Goal: Communication & Community: Participate in discussion

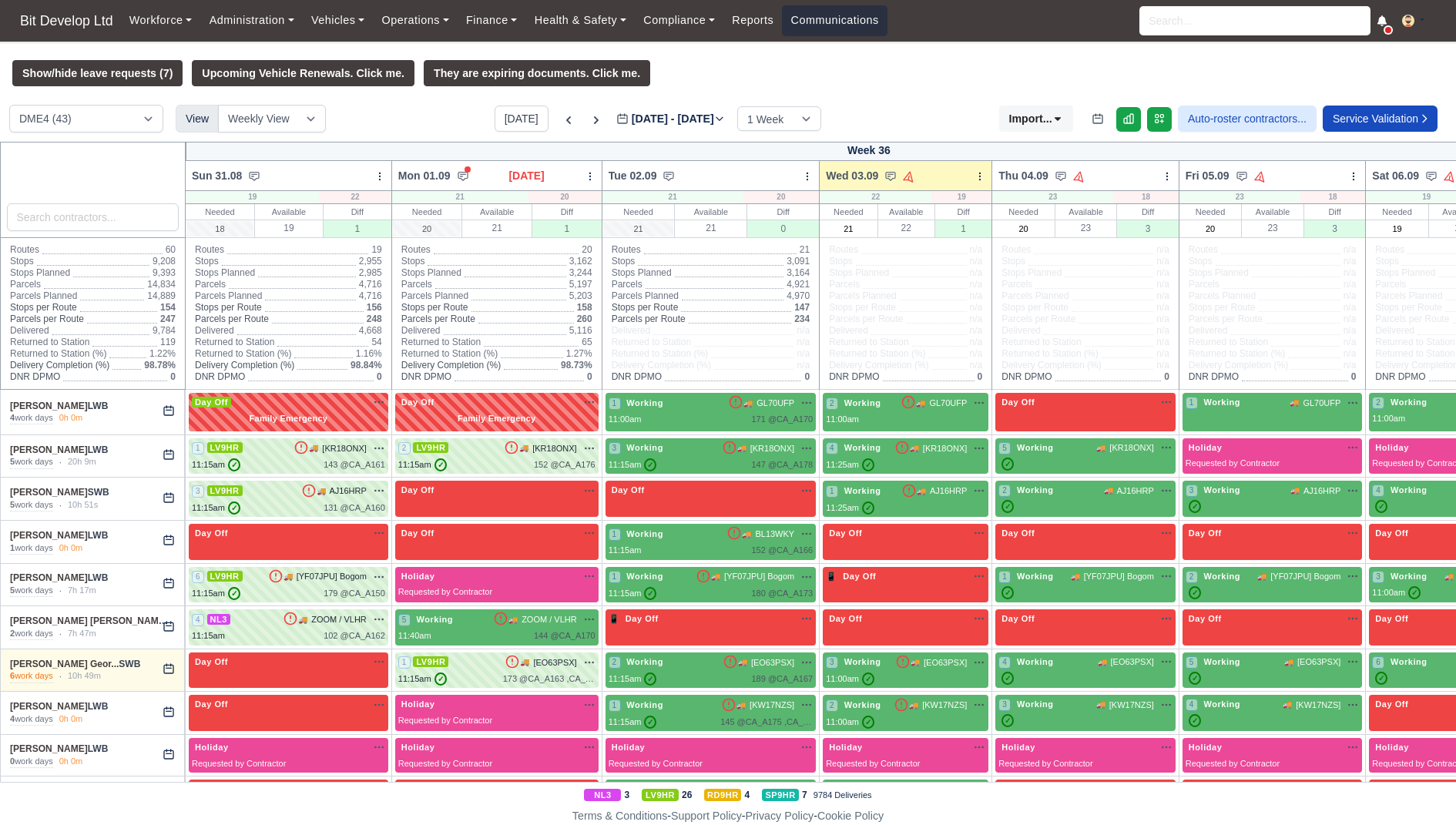
click at [870, 22] on link "Communications" at bounding box center [834, 20] width 105 height 30
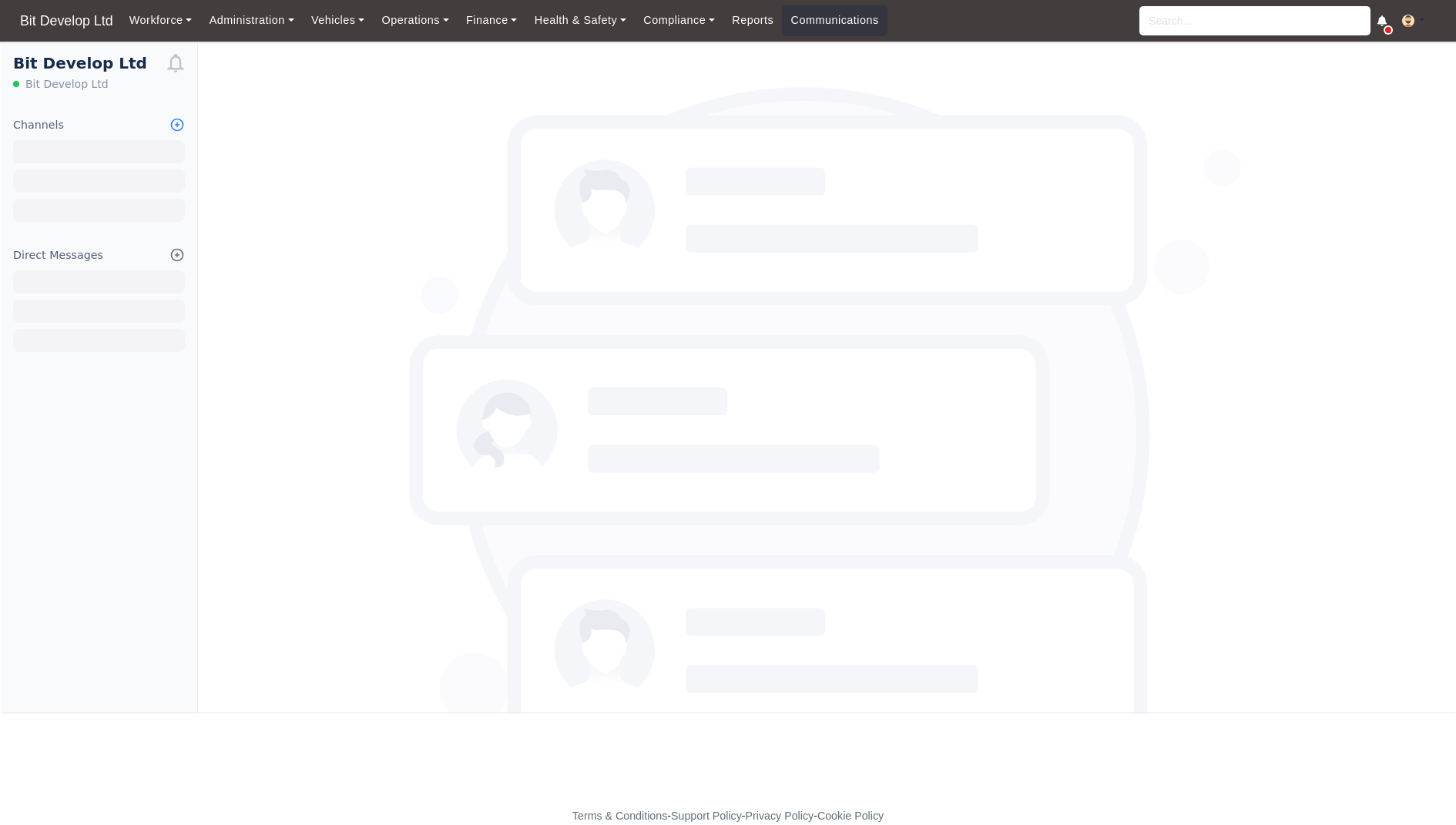
click at [180, 123] on icon at bounding box center [177, 125] width 16 height 16
click at [122, 177] on link "Create Channel" at bounding box center [99, 181] width 173 height 27
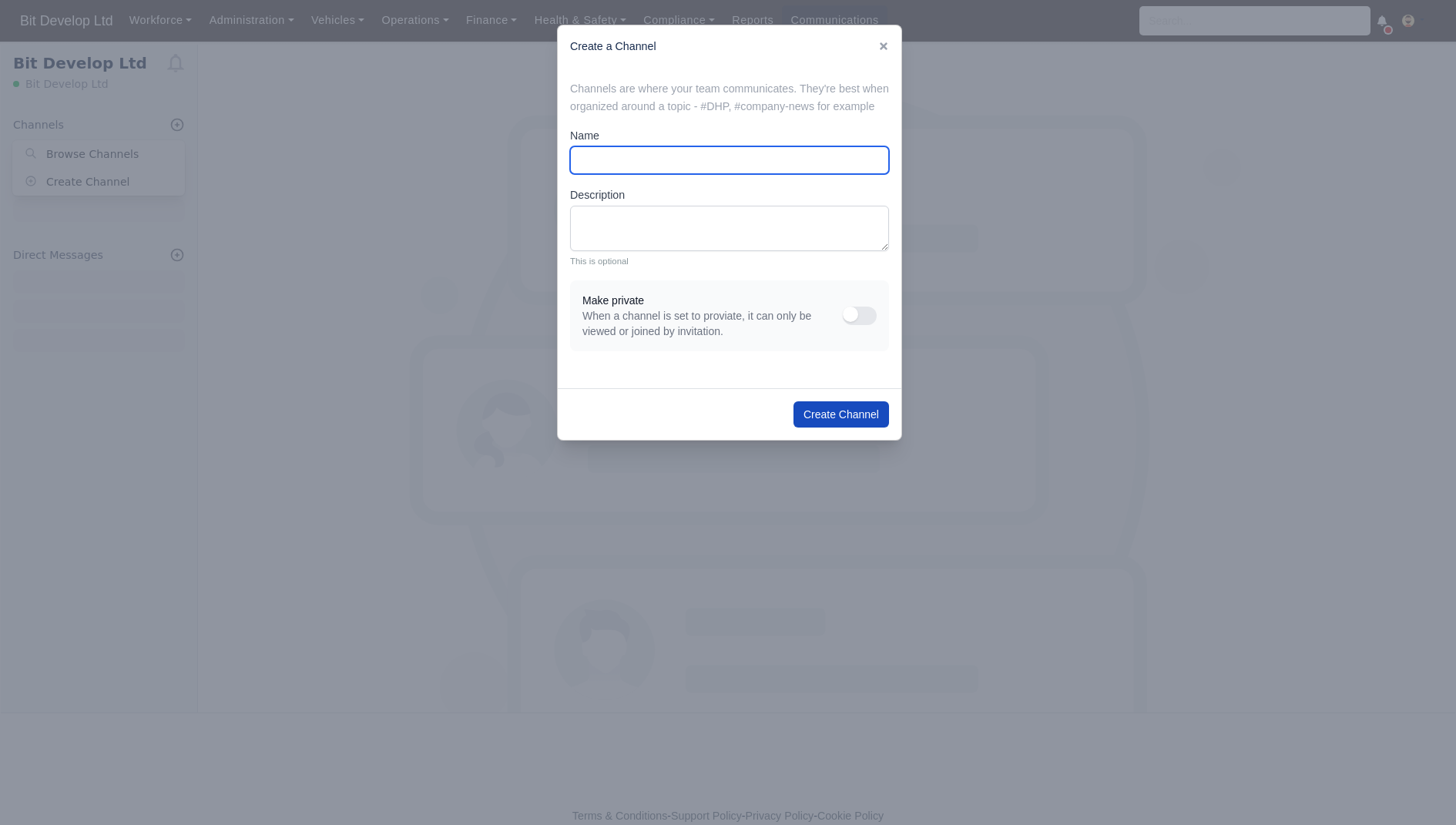
click at [620, 169] on input "Name" at bounding box center [729, 160] width 319 height 27
type input "DIG1"
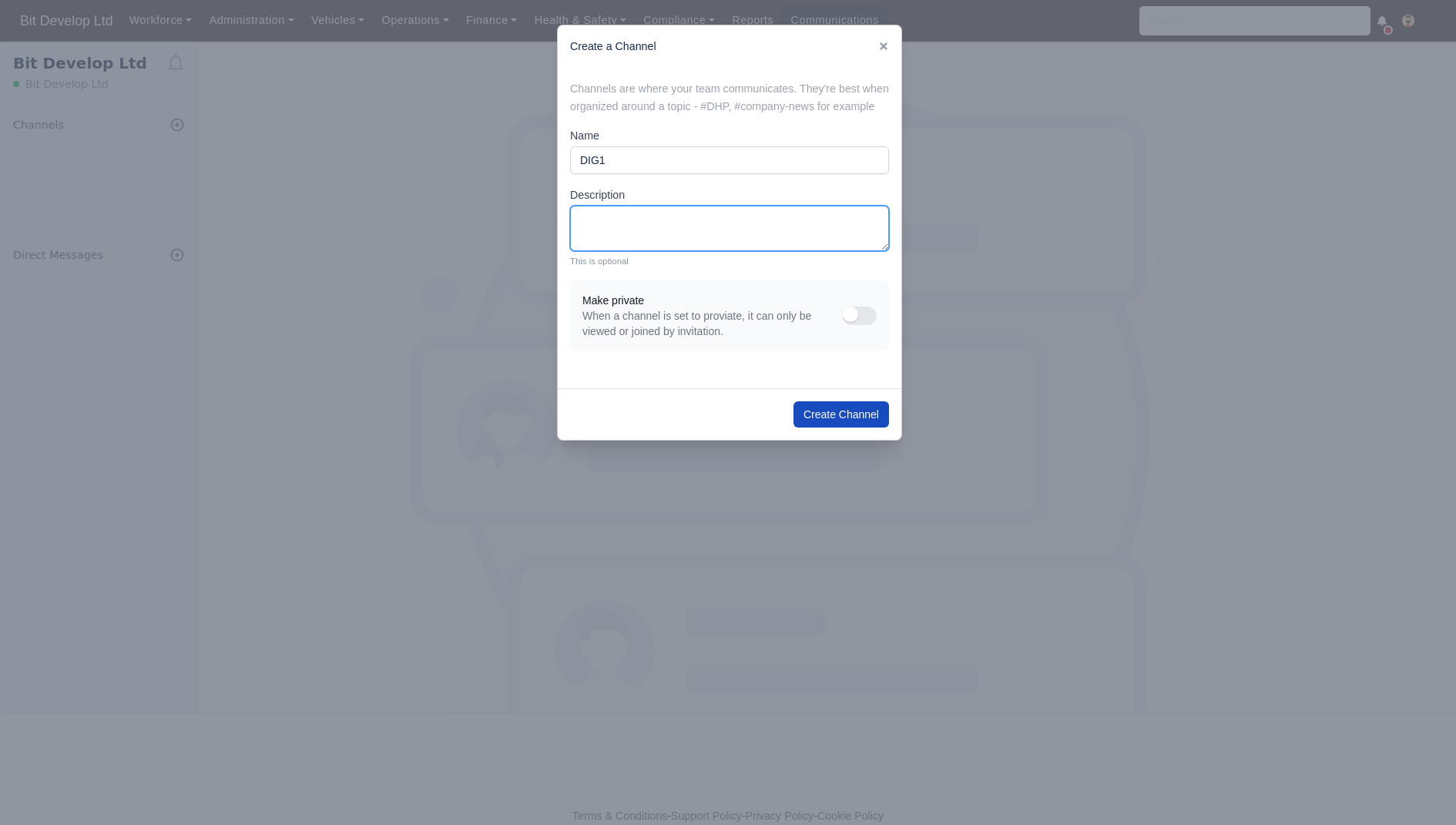
click at [645, 246] on textarea "Description" at bounding box center [729, 228] width 319 height 46
click at [857, 325] on button "button" at bounding box center [860, 316] width 34 height 18
click at [822, 428] on button "Create Channel" at bounding box center [841, 415] width 96 height 27
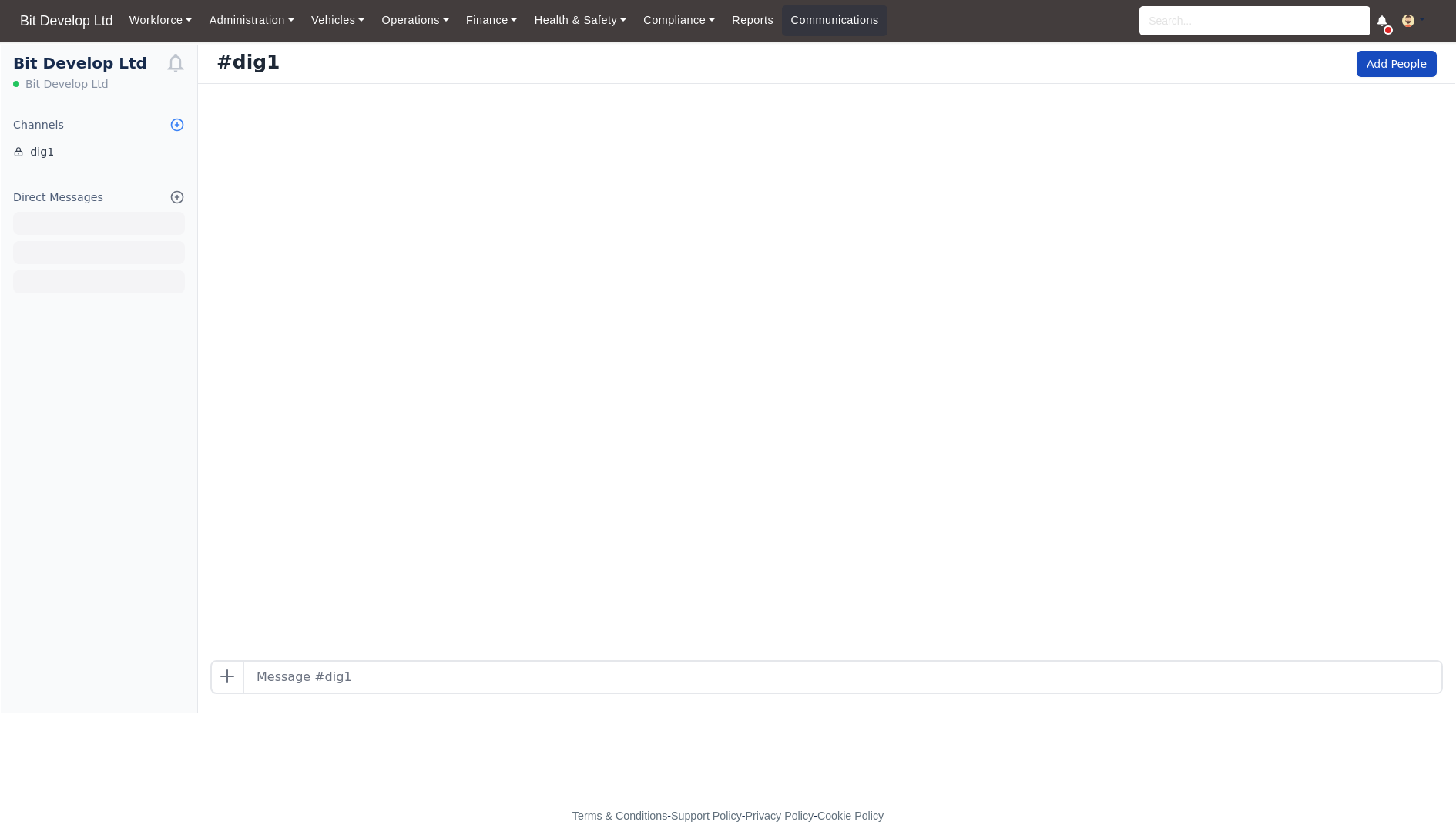
click at [171, 125] on icon at bounding box center [177, 125] width 16 height 16
click at [115, 161] on link "Browse Channels" at bounding box center [99, 154] width 173 height 27
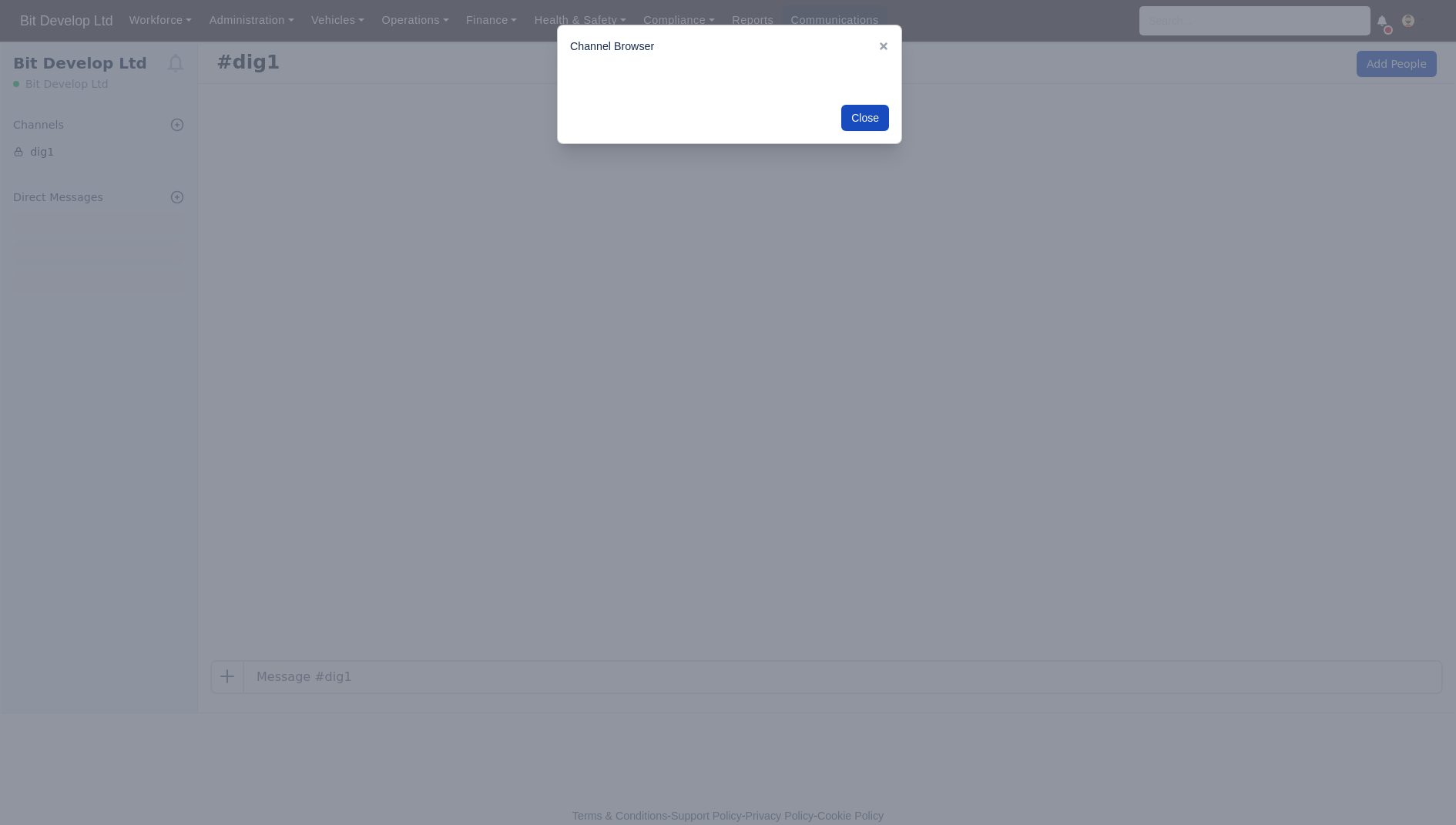
click at [885, 37] on div at bounding box center [883, 46] width 11 height 17
click at [885, 44] on icon at bounding box center [883, 46] width 7 height 7
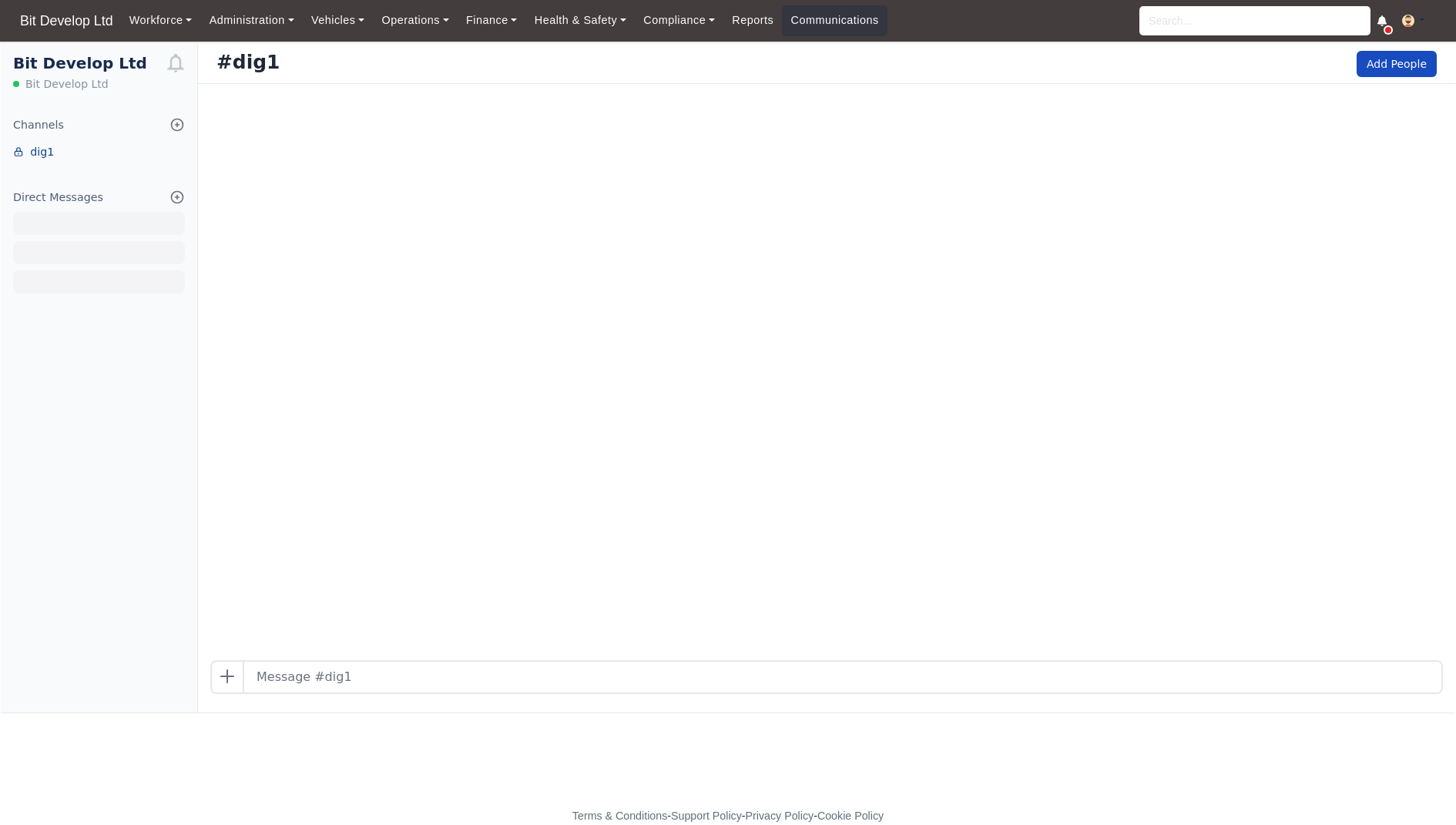
click at [53, 163] on link "dig1" at bounding box center [99, 152] width 196 height 24
click at [45, 155] on link "dig1" at bounding box center [99, 152] width 196 height 24
click at [34, 147] on link "dig1" at bounding box center [99, 152] width 196 height 24
click at [13, 152] on icon at bounding box center [18, 151] width 11 height 11
click at [61, 152] on link "dig1" at bounding box center [99, 152] width 196 height 24
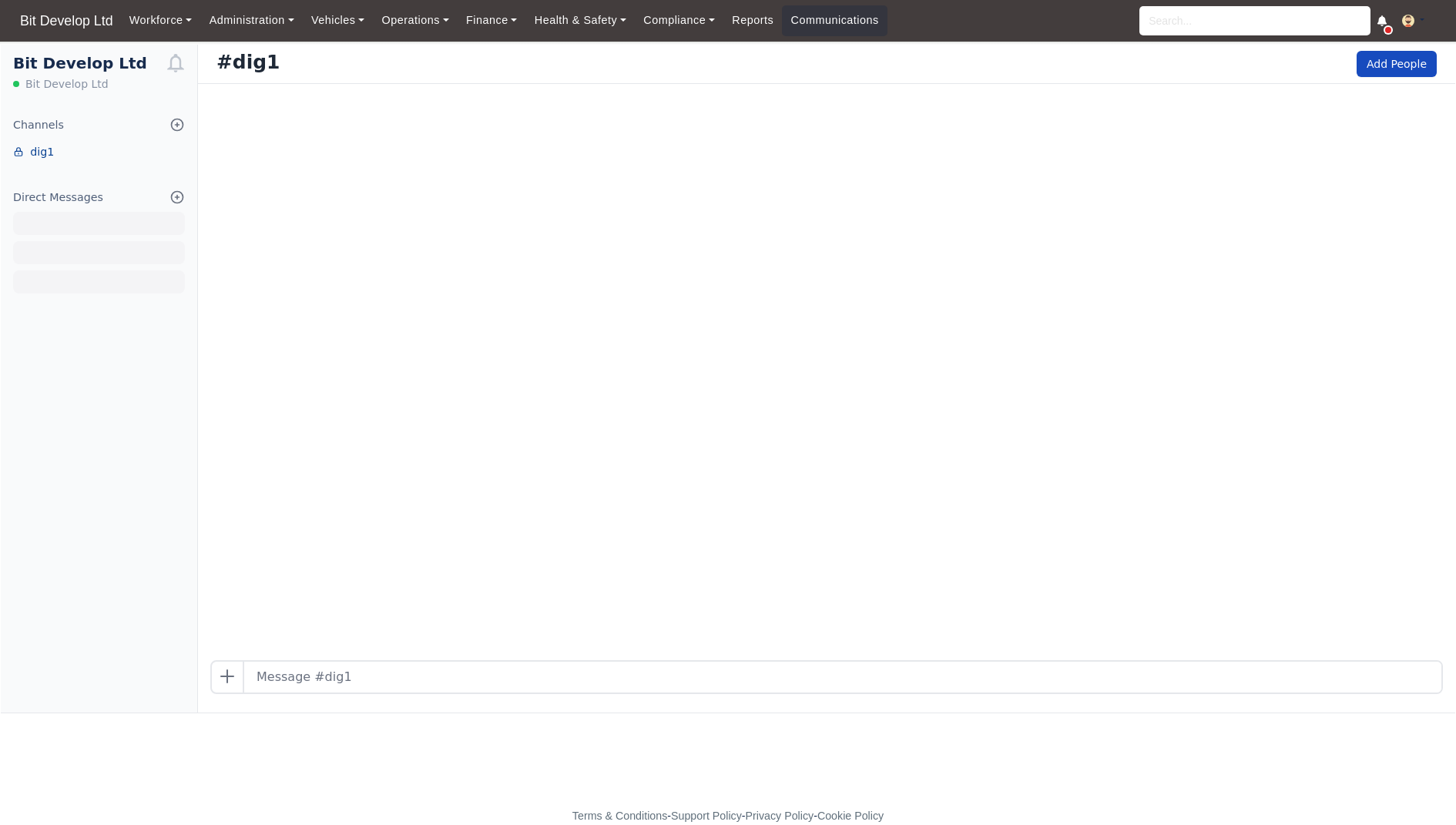
click at [44, 151] on link "dig1" at bounding box center [99, 152] width 196 height 24
click at [53, 122] on div "Channels" at bounding box center [38, 125] width 51 height 17
click at [178, 130] on icon at bounding box center [177, 125] width 16 height 16
click at [137, 149] on link "Browse Channels" at bounding box center [99, 154] width 173 height 27
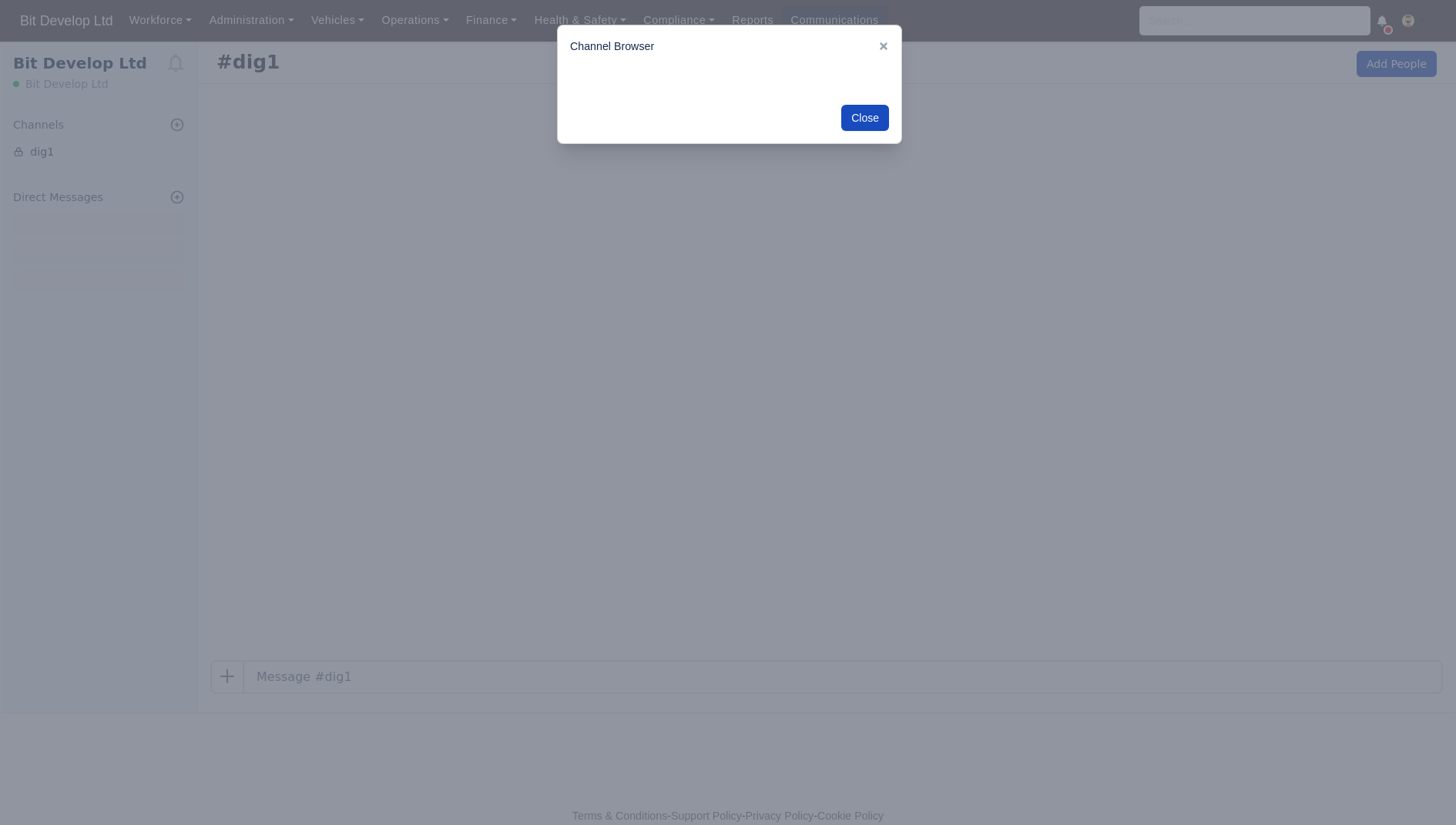
click at [132, 163] on div at bounding box center [728, 412] width 1456 height 825
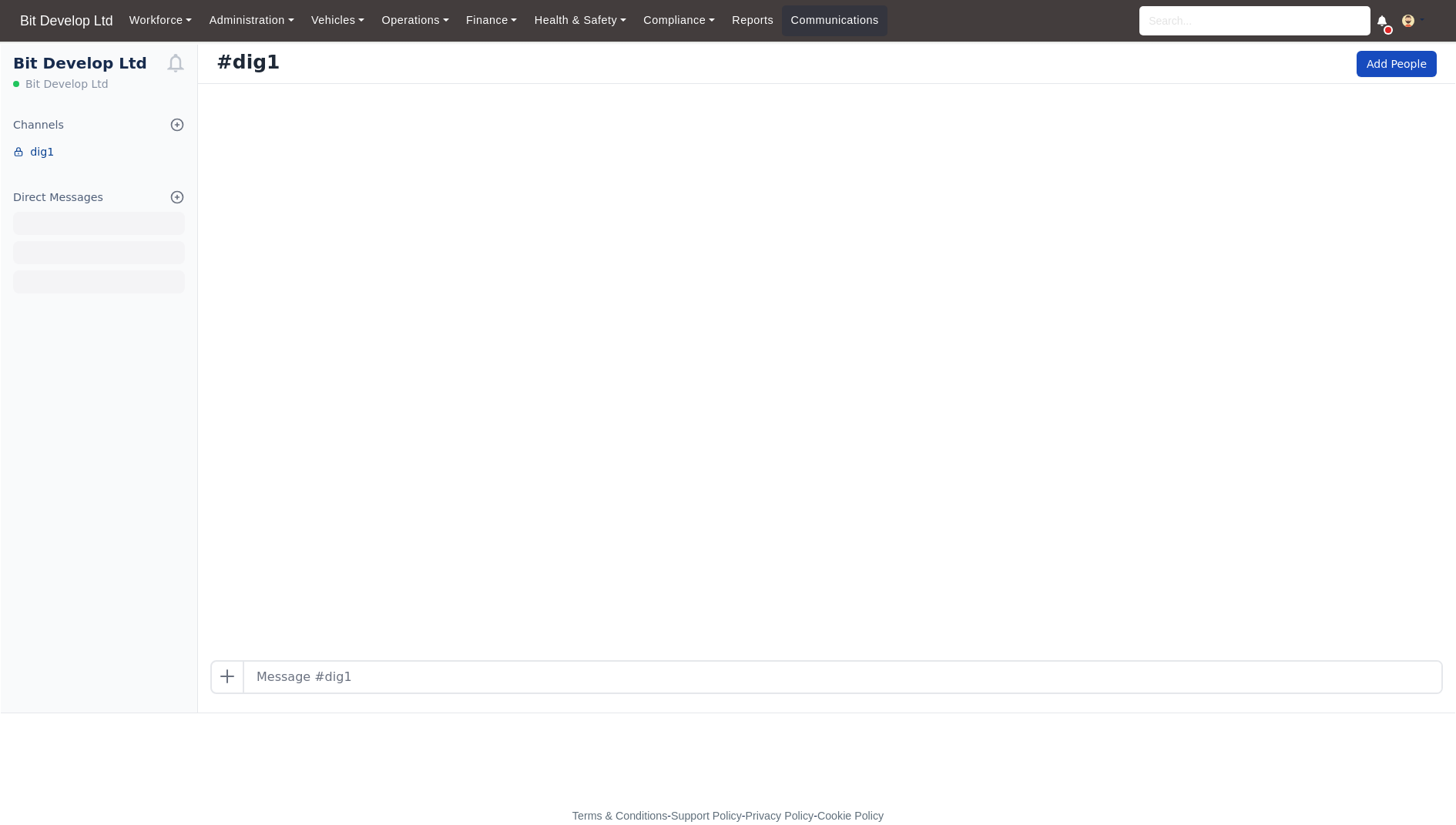
click at [42, 152] on link "dig1" at bounding box center [99, 152] width 196 height 24
click at [1419, 61] on button "Add People" at bounding box center [1396, 64] width 80 height 27
click at [1385, 120] on div at bounding box center [826, 372] width 1257 height 577
click at [1404, 73] on button "Add People" at bounding box center [1396, 64] width 80 height 27
click at [1403, 70] on button "Add People" at bounding box center [1396, 64] width 80 height 27
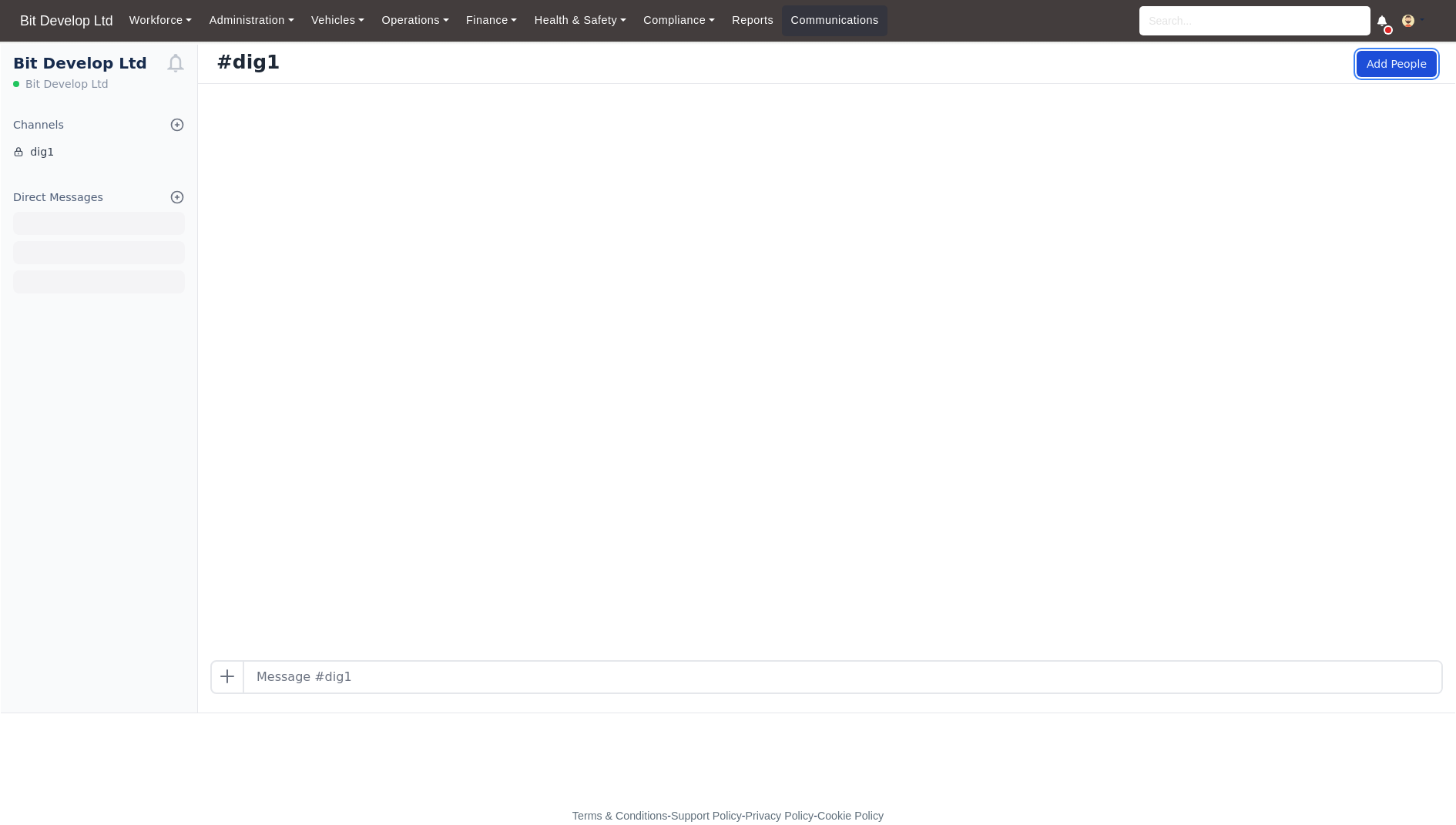
click at [1403, 70] on button "Add People" at bounding box center [1396, 64] width 80 height 27
click at [1399, 71] on button "Add People" at bounding box center [1396, 64] width 80 height 27
click at [180, 128] on icon at bounding box center [177, 125] width 16 height 16
click at [120, 179] on link "Create Channel" at bounding box center [99, 181] width 173 height 27
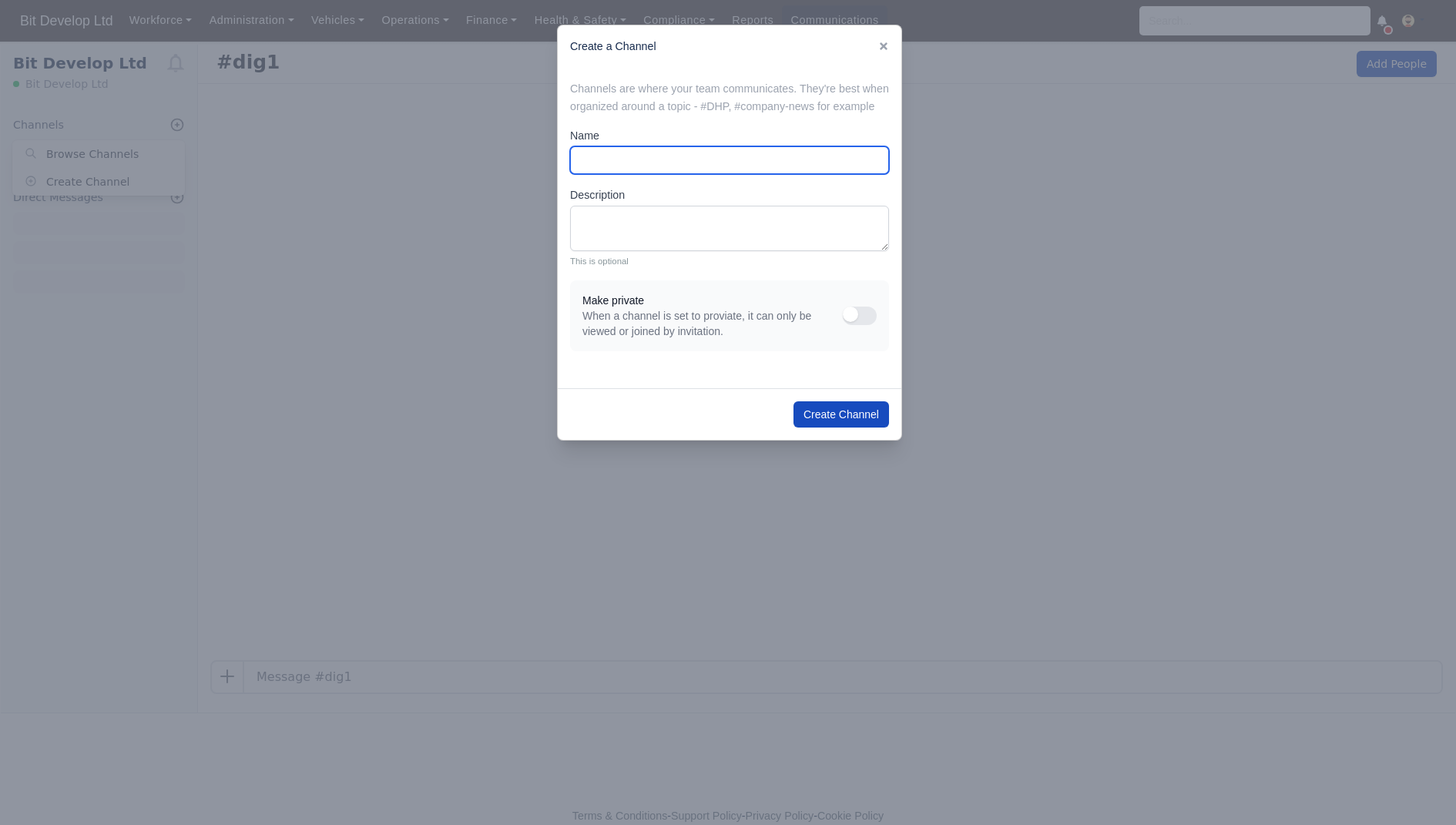
click at [664, 174] on input "Name" at bounding box center [729, 160] width 319 height 27
type input "d"
type input "DME"
click at [828, 428] on button "Create Channel" at bounding box center [841, 415] width 96 height 27
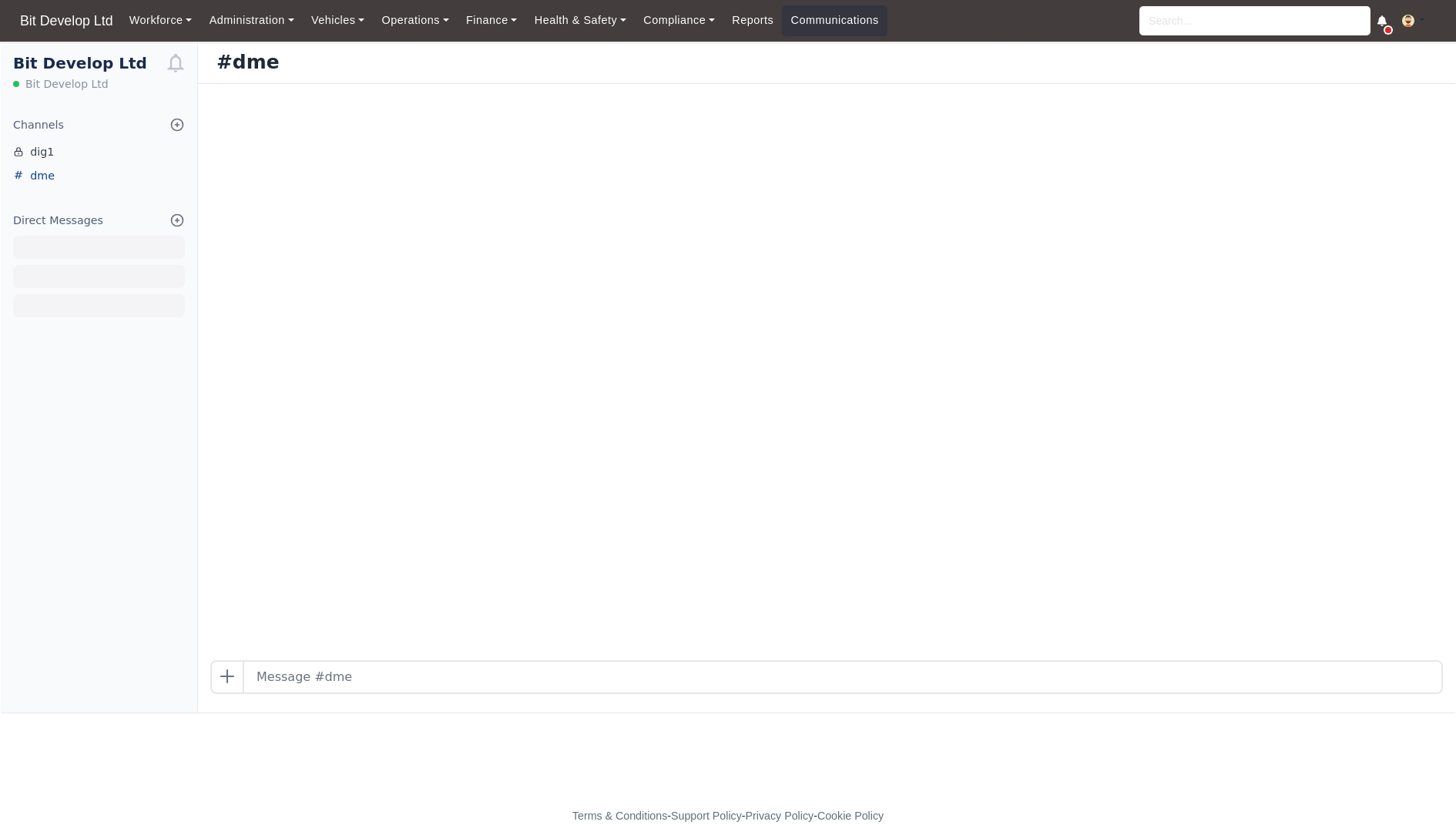
click at [47, 176] on link "dme" at bounding box center [99, 176] width 196 height 24
click at [574, 413] on div at bounding box center [826, 372] width 1257 height 577
drag, startPoint x: 578, startPoint y: 413, endPoint x: 607, endPoint y: 413, distance: 29.0
click at [603, 413] on div at bounding box center [826, 372] width 1257 height 577
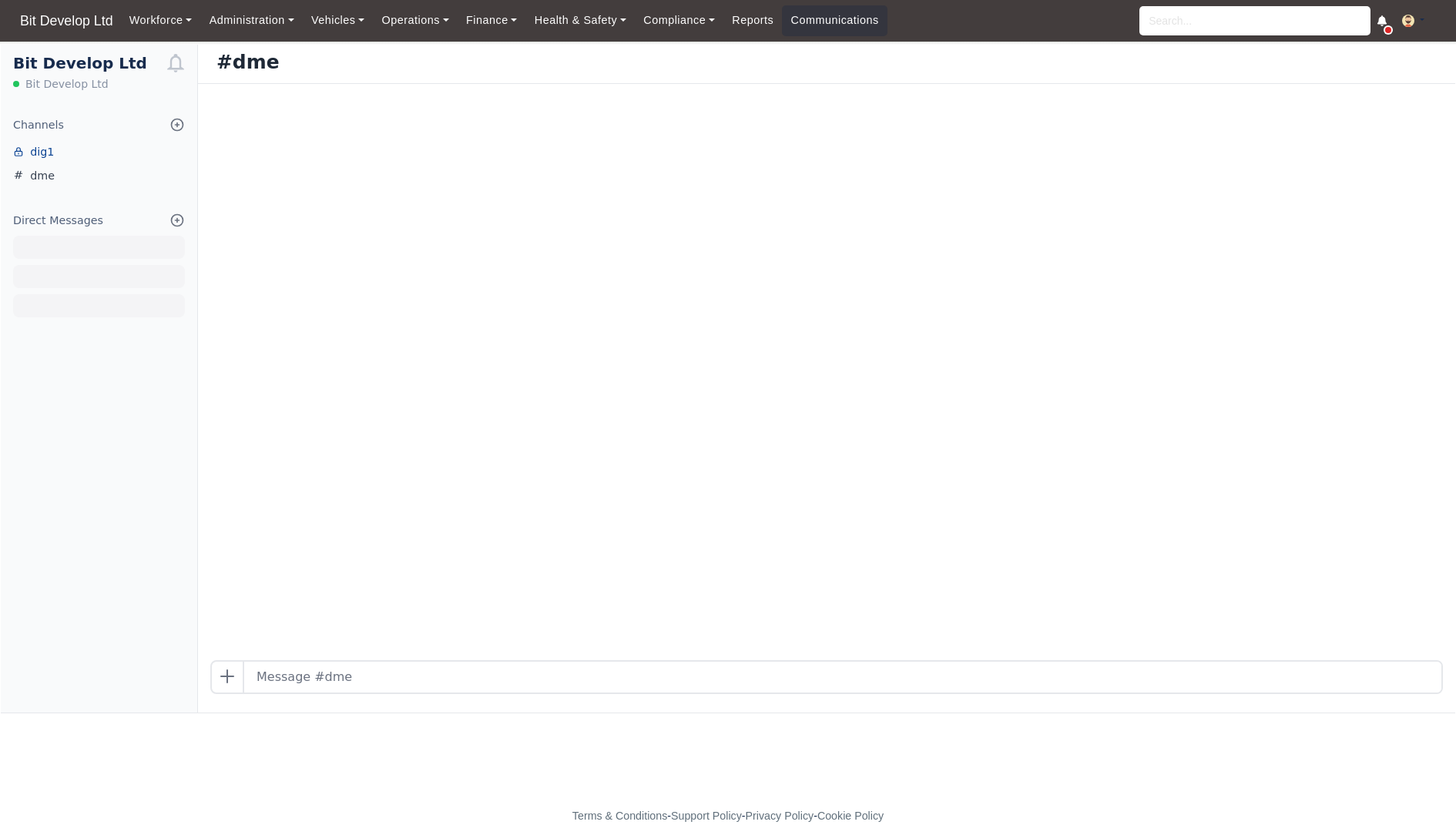
click at [59, 145] on link "dig1" at bounding box center [99, 152] width 196 height 24
click at [49, 150] on link "dig1" at bounding box center [99, 152] width 196 height 24
click at [371, 675] on input "text" at bounding box center [842, 677] width 1197 height 31
click at [51, 295] on div at bounding box center [99, 306] width 172 height 23
click at [178, 220] on icon at bounding box center [178, 221] width 12 height 12
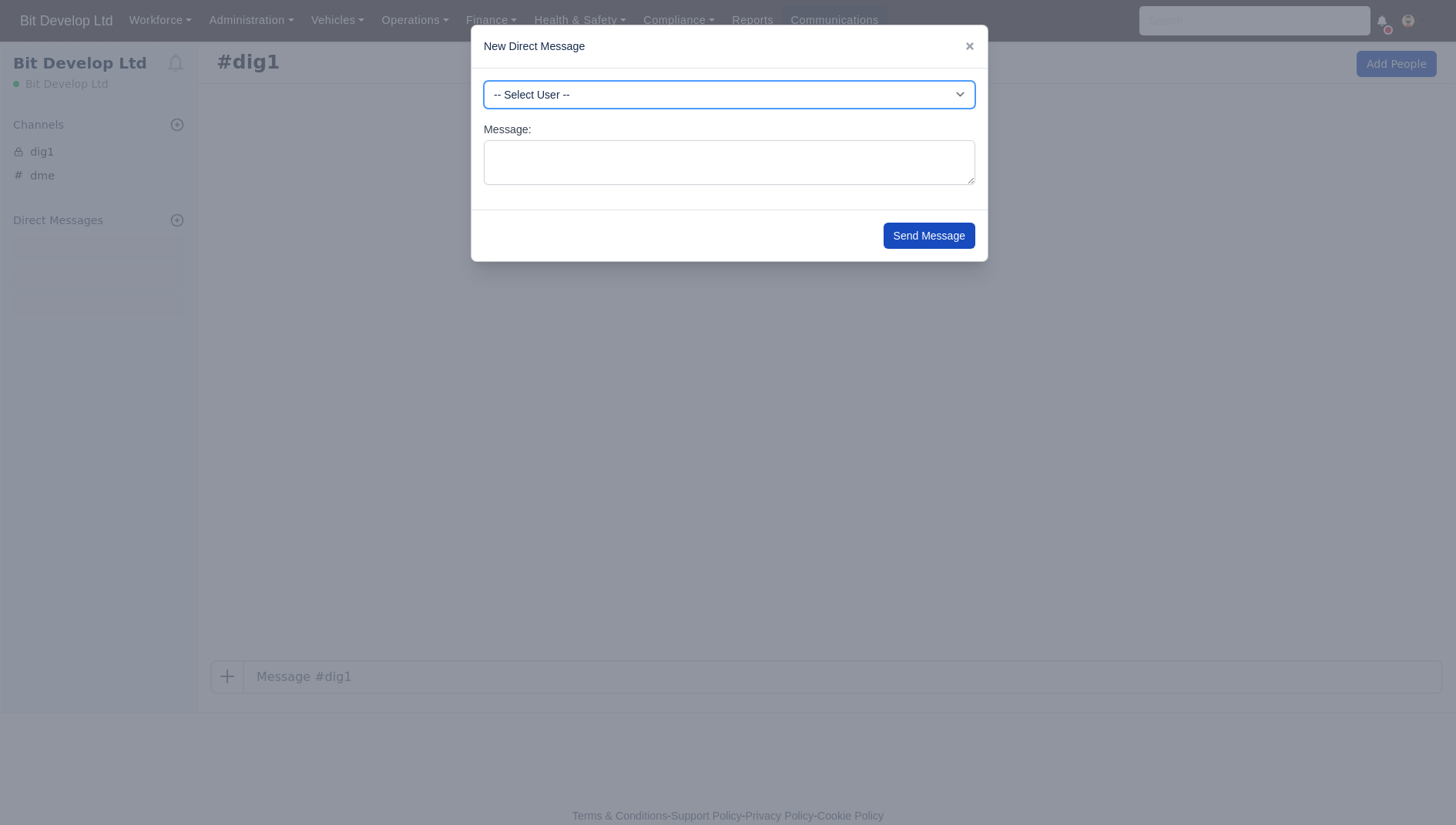
click at [617, 96] on select "-- Select User -- -DHP - NO DRIVER PAYMENT -DIG - NO DRIVER PAYMENT -DME - NO D…" at bounding box center [729, 94] width 492 height 27
select select "3082"
click at [483, 81] on select "-- Select User -- -DHP - NO DRIVER PAYMENT -DIG - NO DRIVER PAYMENT -DME - NO D…" at bounding box center [729, 94] width 492 height 27
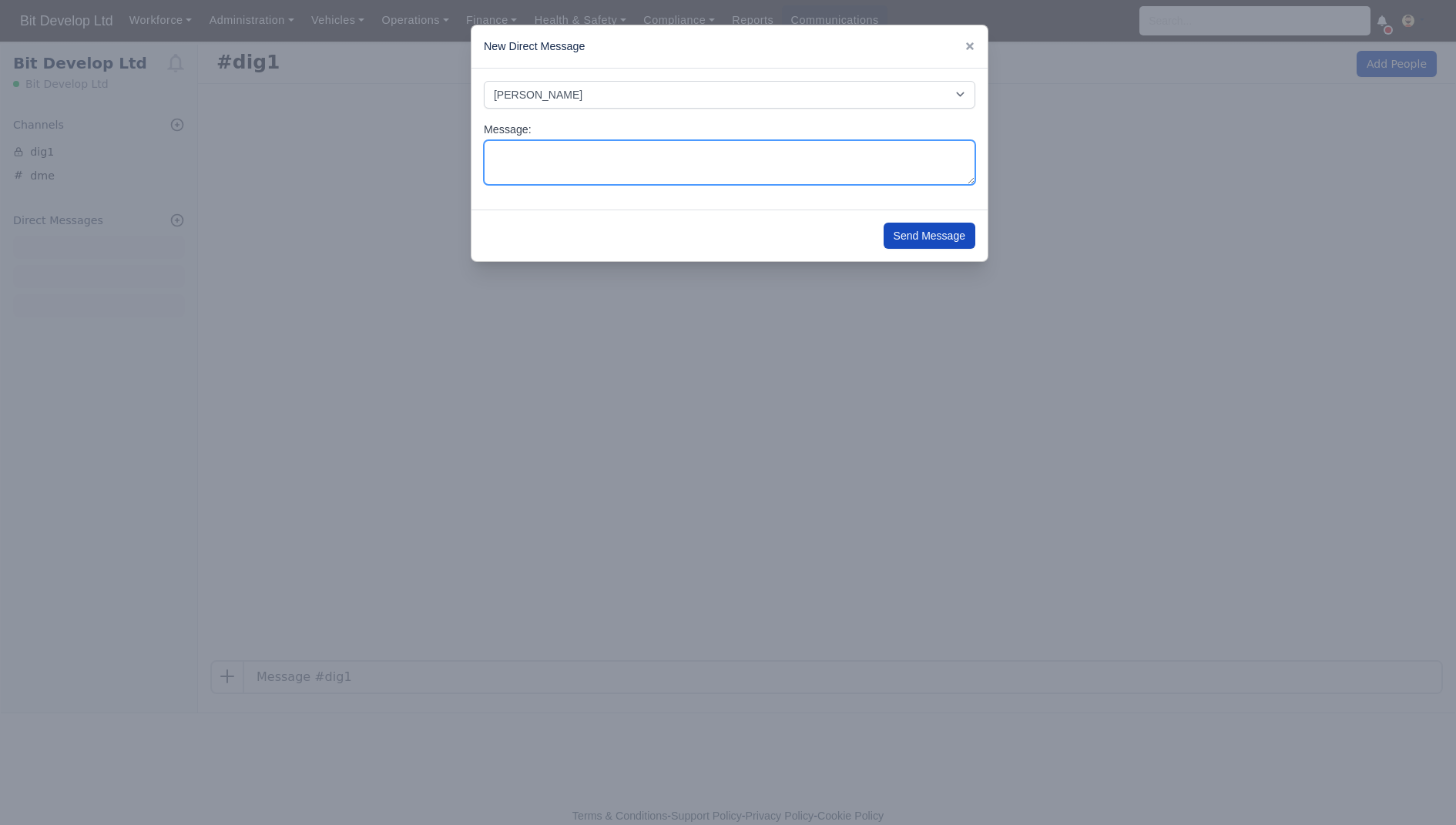
click at [594, 154] on textarea "Message:" at bounding box center [729, 163] width 492 height 46
type textarea "t"
type textarea "Testing the messaging system"
click at [902, 238] on button "Send Message" at bounding box center [929, 236] width 91 height 27
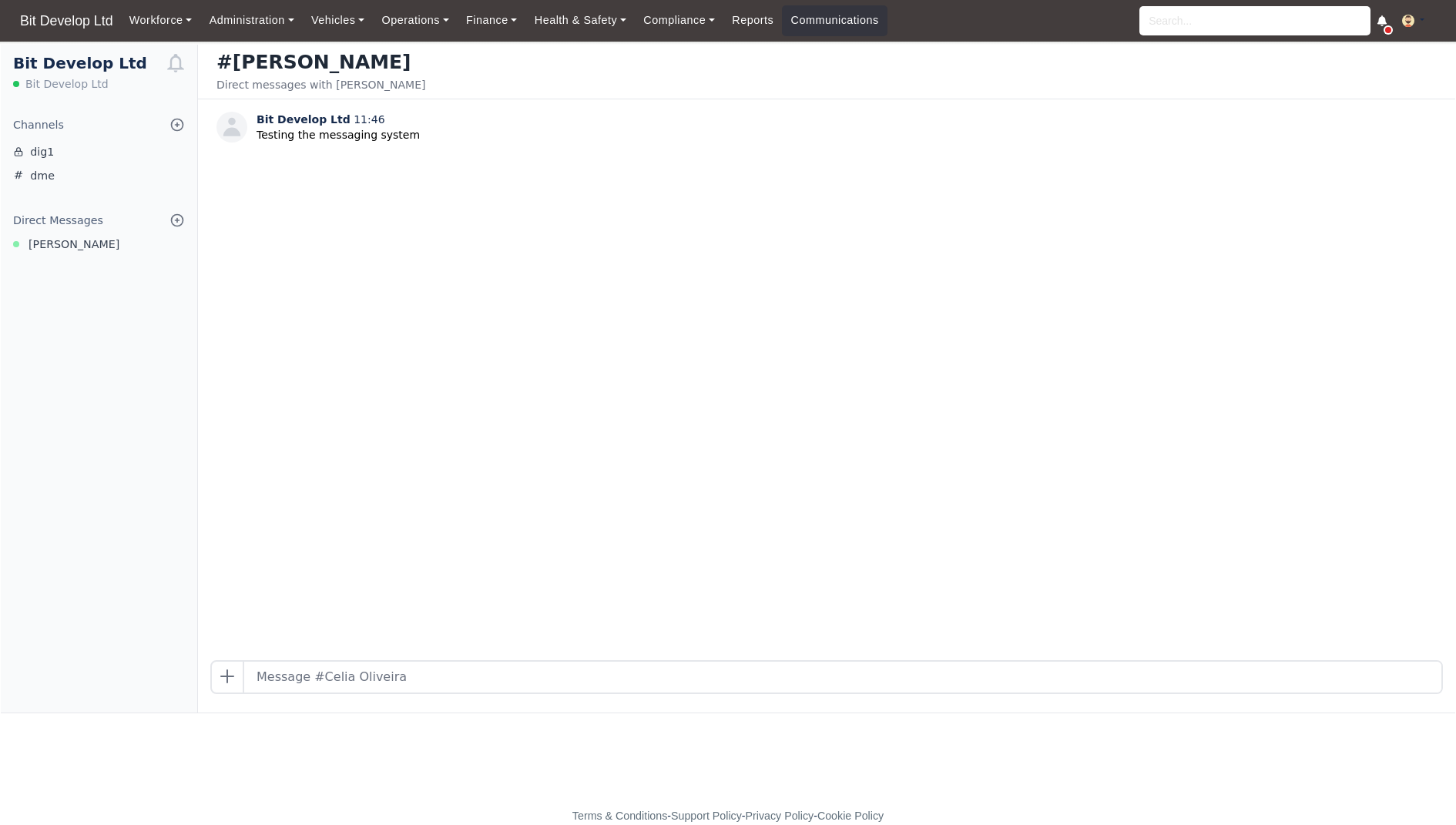
click at [179, 223] on icon at bounding box center [177, 220] width 16 height 16
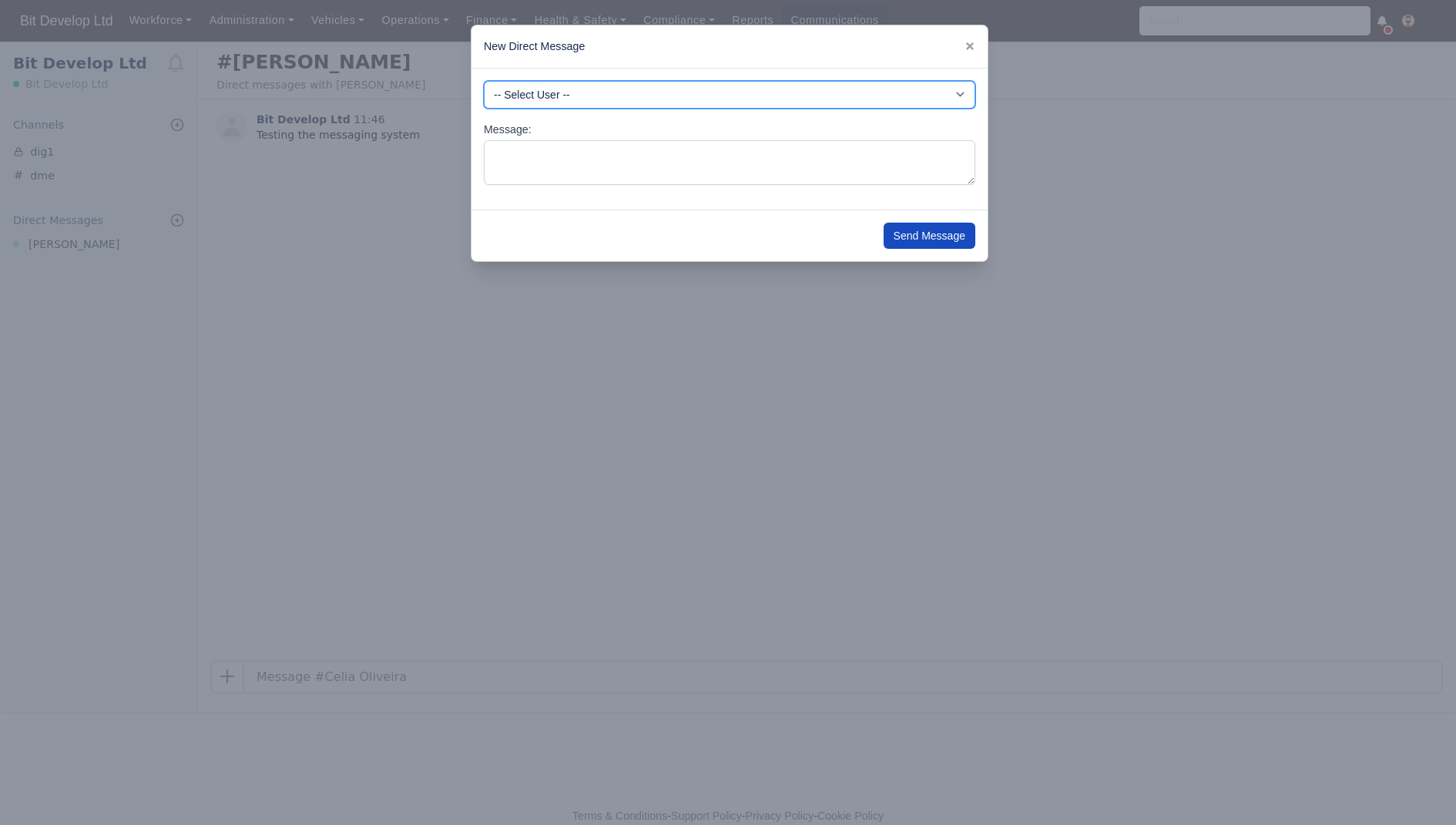
click at [723, 95] on select "-- Select User -- -DHP - NO DRIVER PAYMENT -DIG - NO DRIVER PAYMENT -DME - NO D…" at bounding box center [729, 94] width 492 height 27
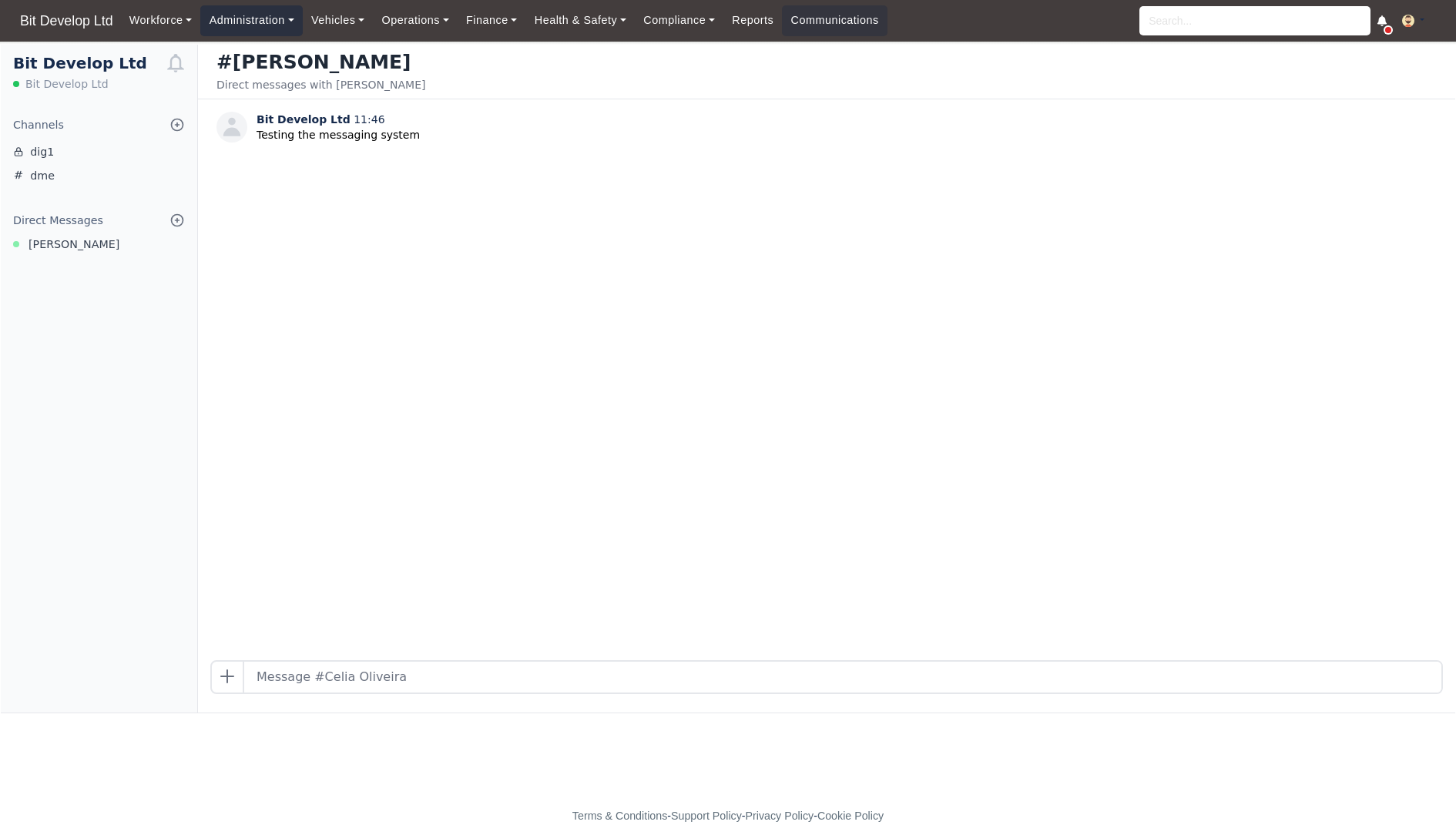
click at [236, 24] on link "Administration" at bounding box center [251, 20] width 101 height 30
click at [287, 115] on link "Management" at bounding box center [269, 118] width 125 height 32
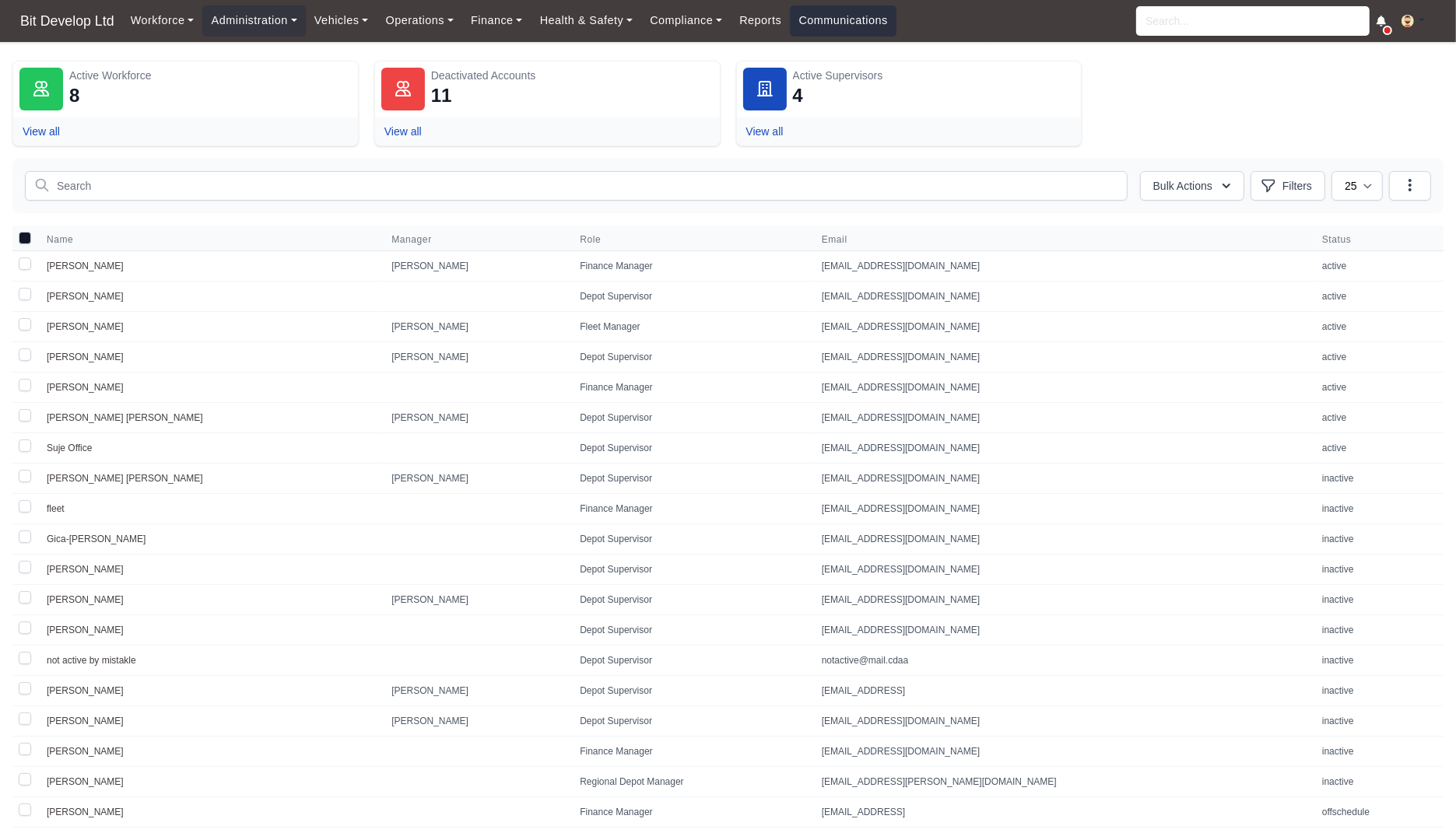
click at [896, 19] on link "Communications" at bounding box center [843, 20] width 107 height 30
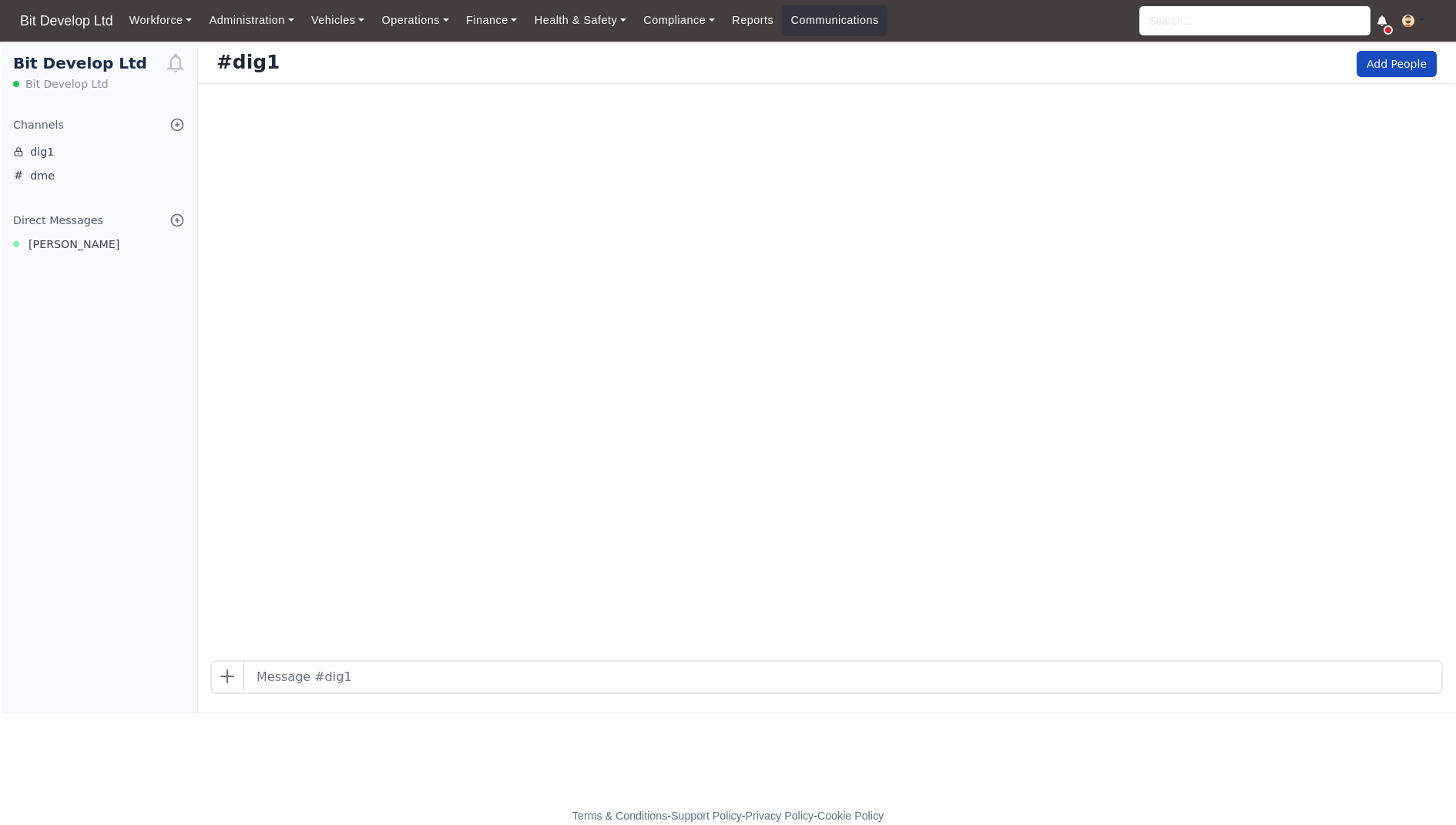
click at [180, 218] on icon at bounding box center [177, 220] width 16 height 16
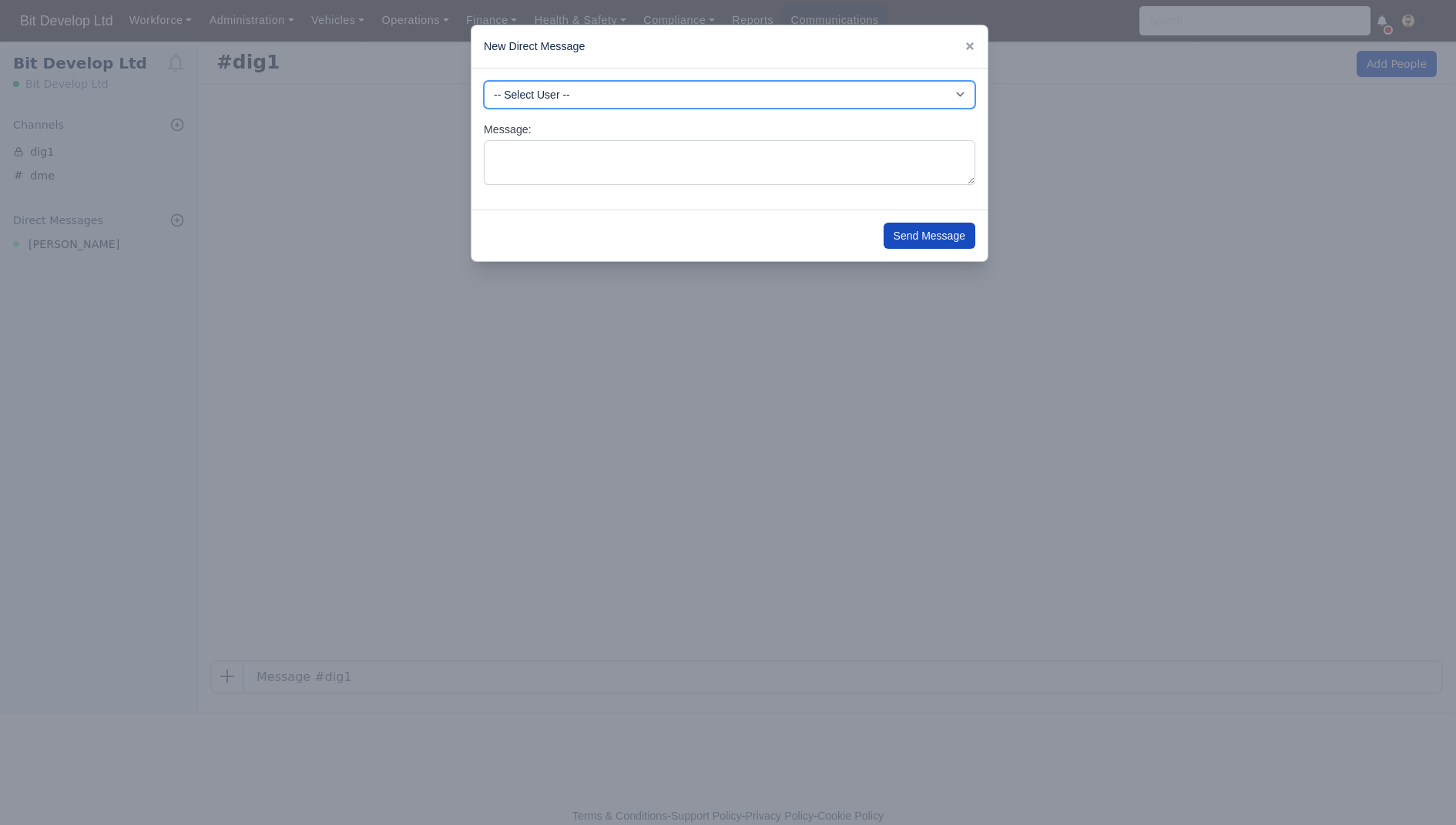
click at [599, 91] on select "-- Select User -- -DHP - NO DRIVER PAYMENT -DIG - NO DRIVER PAYMENT -DME - NO D…" at bounding box center [729, 94] width 492 height 27
select select "3661"
click at [483, 81] on select "-- Select User -- -DHP - NO DRIVER PAYMENT -DIG - NO DRIVER PAYMENT -DME - NO D…" at bounding box center [729, 94] width 492 height 27
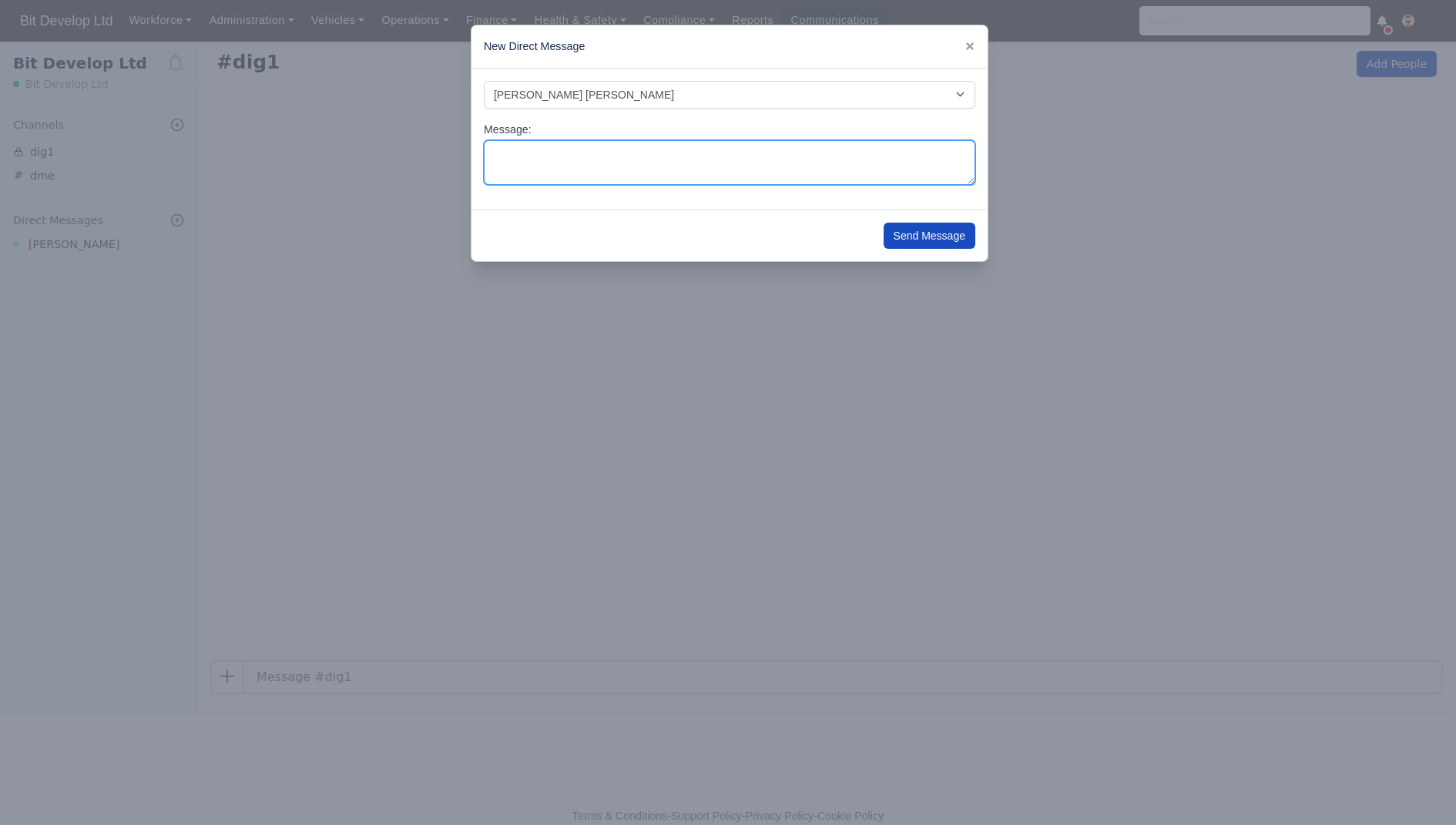
click at [590, 160] on textarea "Message:" at bounding box center [729, 163] width 492 height 46
paste textarea "Testing the messaging system"
type textarea "Testing the messaging system"
click at [944, 236] on button "Send Message" at bounding box center [929, 236] width 91 height 27
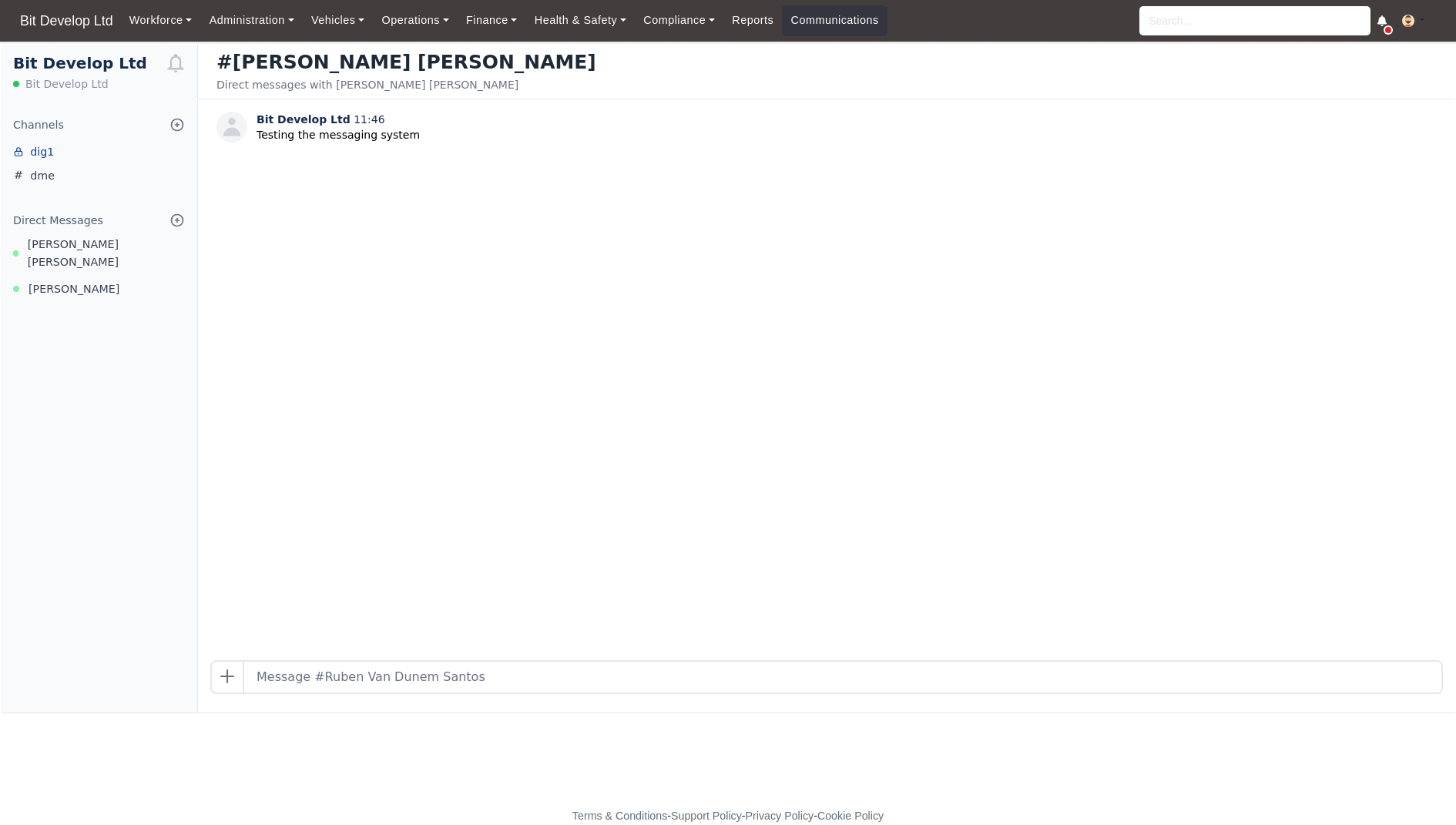
click at [38, 151] on link "dig1" at bounding box center [99, 152] width 196 height 24
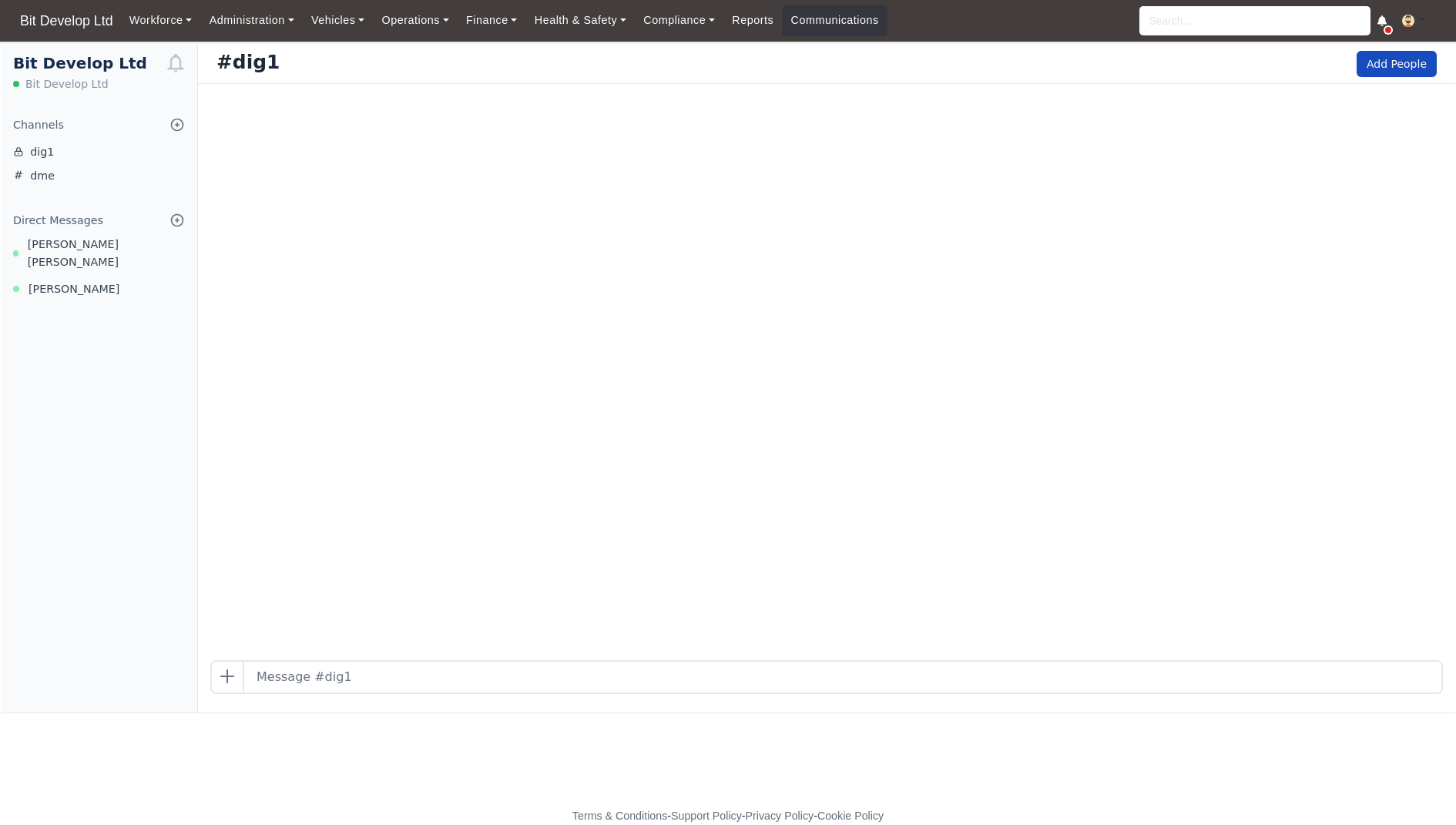
click at [1388, 76] on div "#dig1 Add People" at bounding box center [826, 64] width 1257 height 39
click at [1407, 66] on button "Add People" at bounding box center [1396, 64] width 80 height 27
click at [1417, 52] on button "Add People" at bounding box center [1396, 64] width 80 height 27
click at [883, 710] on form at bounding box center [826, 686] width 1257 height 52
click at [899, 663] on input "text" at bounding box center [842, 677] width 1197 height 31
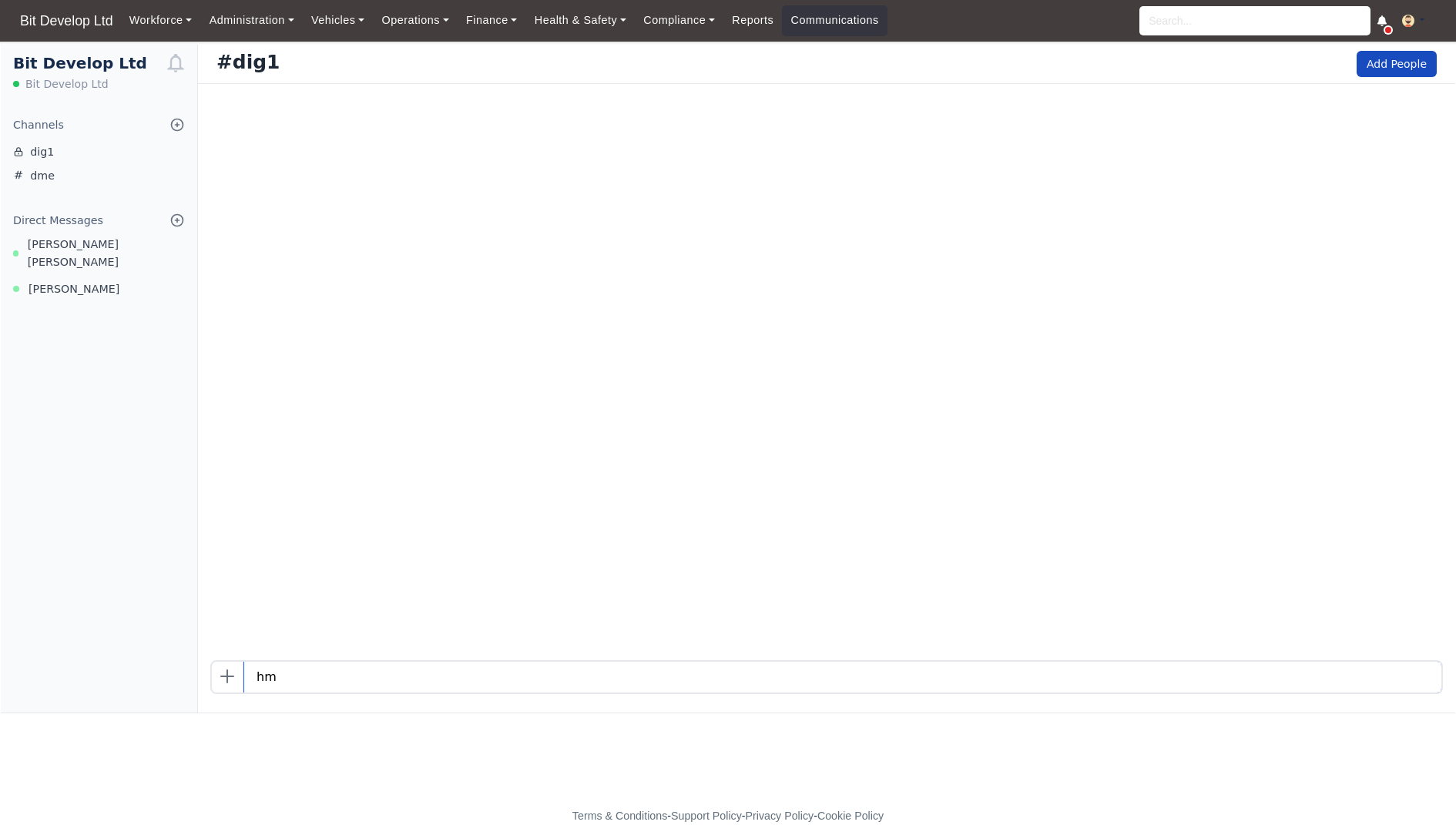
type input "hm"
click at [1417, 73] on button "Add People" at bounding box center [1396, 64] width 80 height 27
click at [1384, 16] on icon at bounding box center [1381, 21] width 11 height 11
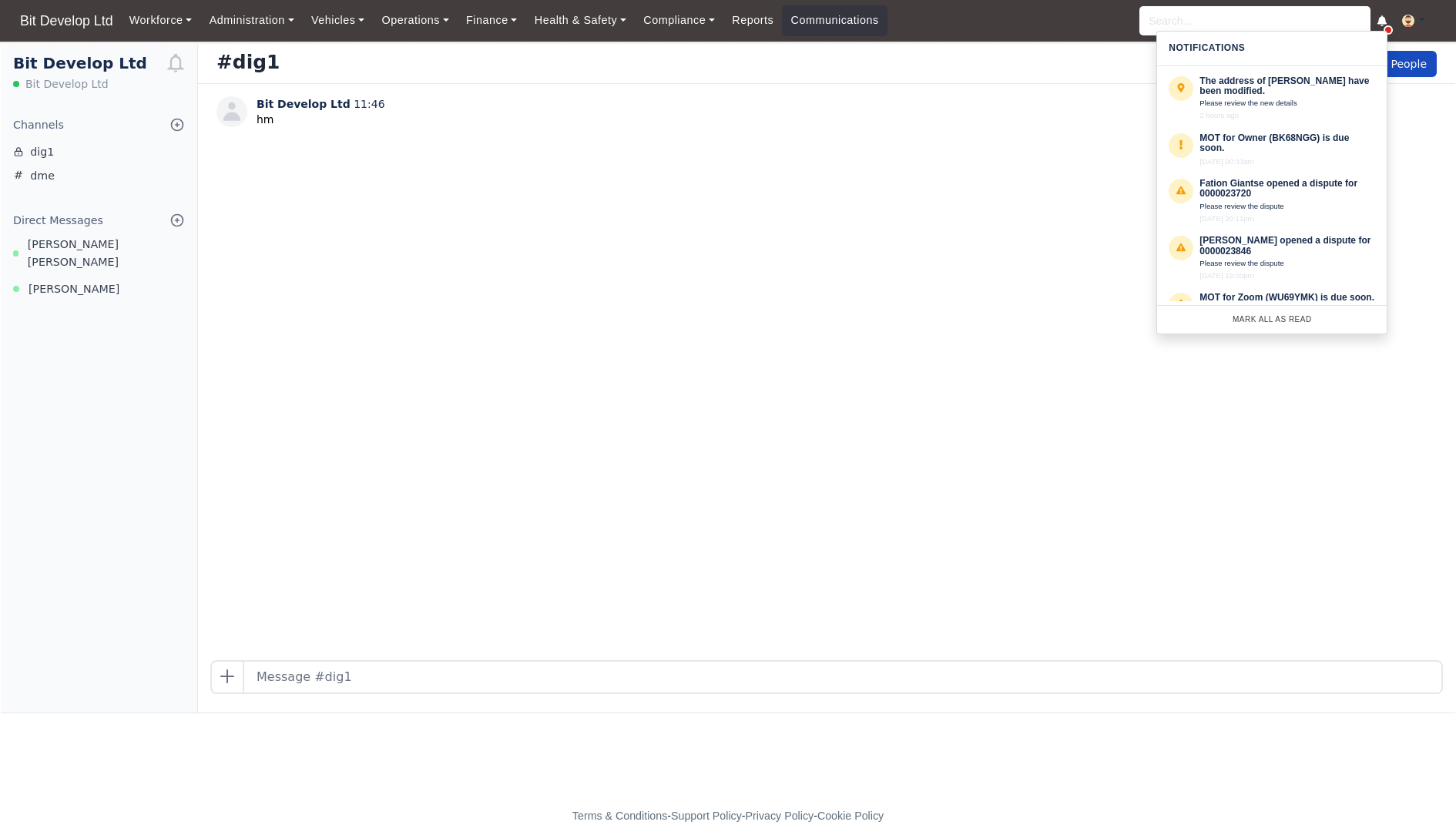
click at [953, 336] on div "Bit Develop Ltd 11:46 hm" at bounding box center [826, 372] width 1257 height 577
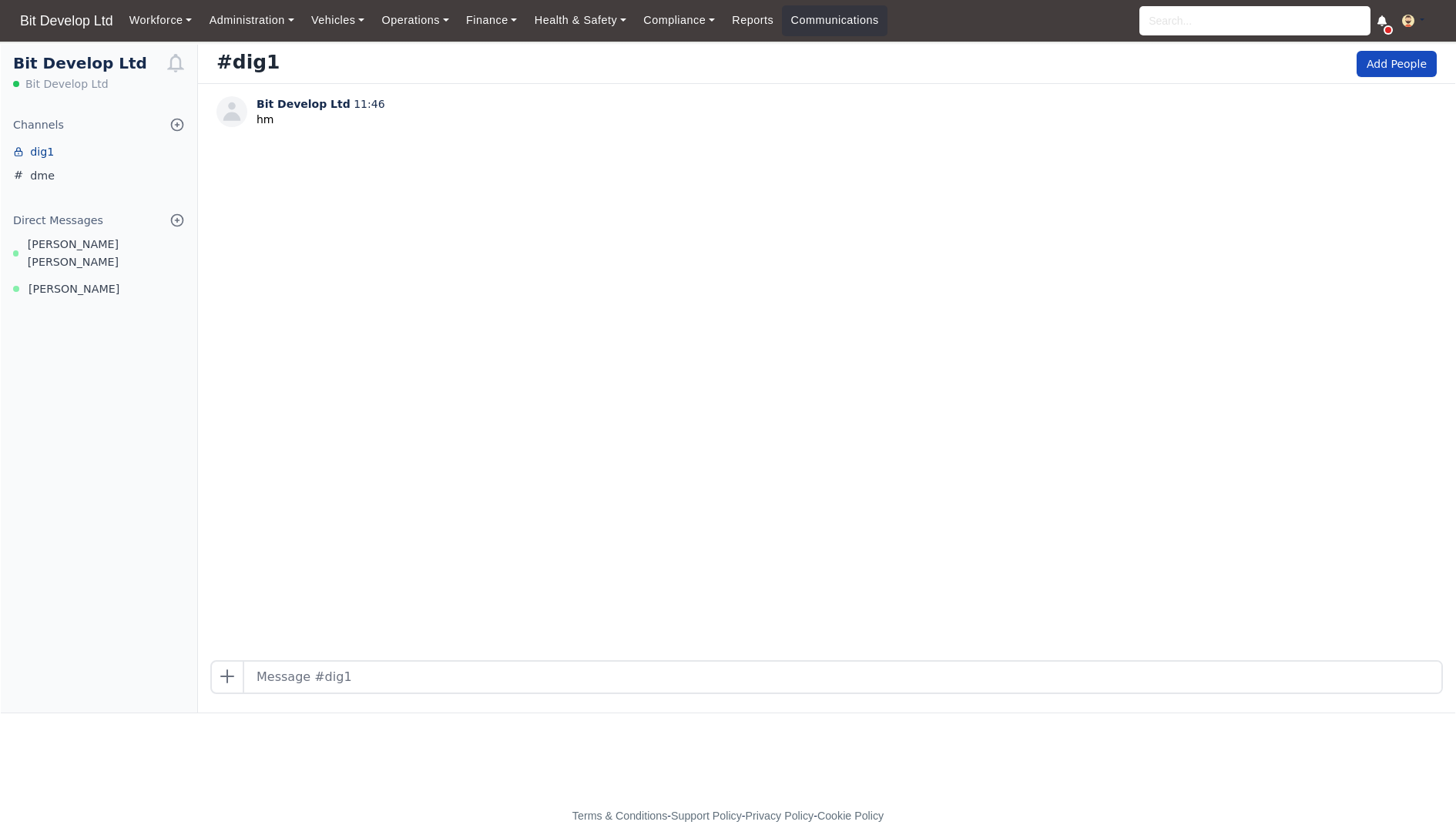
click at [70, 159] on link "dig1" at bounding box center [99, 152] width 196 height 24
click at [48, 179] on link "dme" at bounding box center [99, 176] width 196 height 24
click at [40, 149] on link "dig1" at bounding box center [99, 152] width 196 height 24
click at [76, 244] on span "Ruben Van Dunem Santos" at bounding box center [105, 253] width 157 height 36
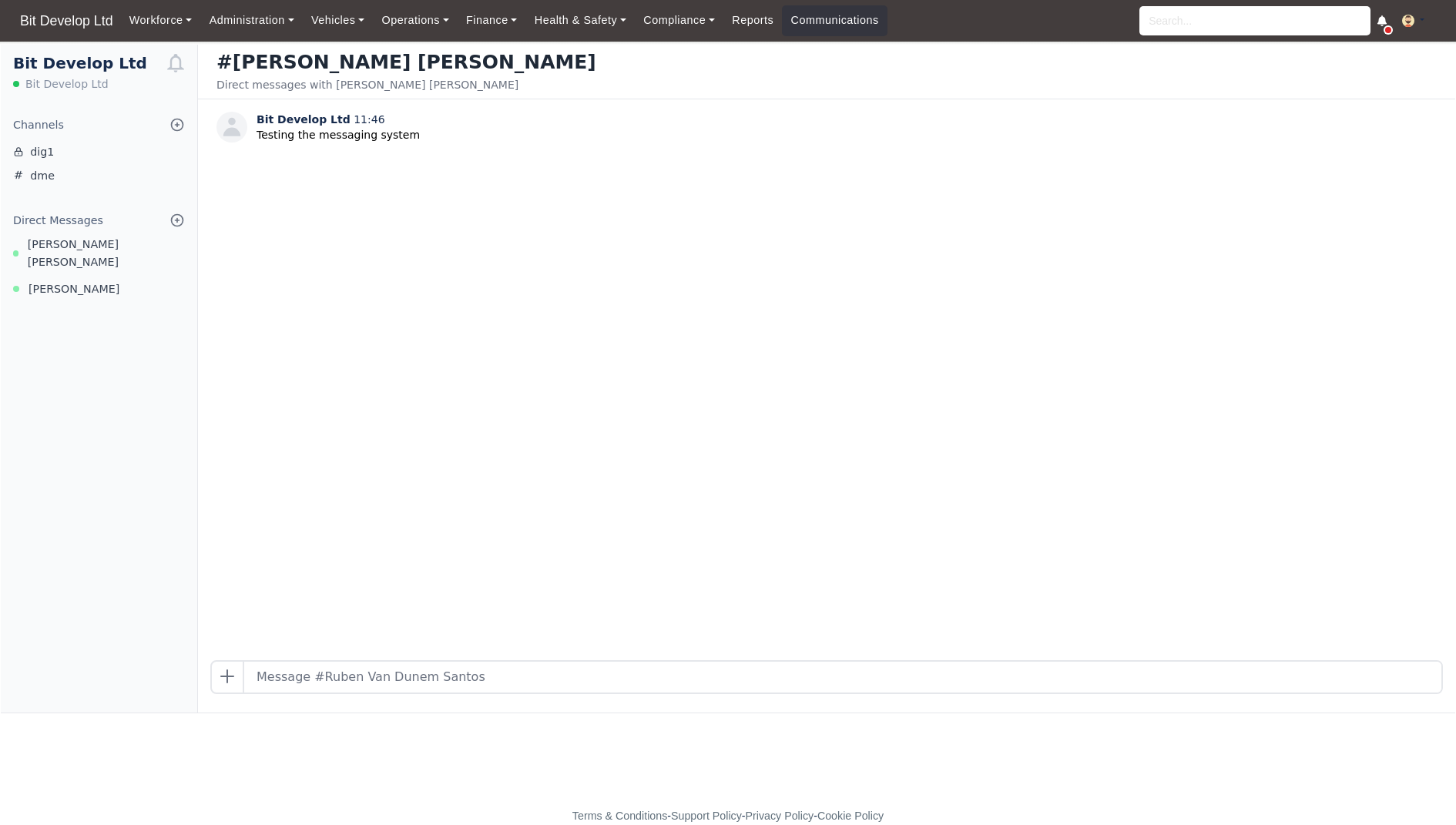
click at [1381, 25] on icon at bounding box center [1381, 21] width 9 height 11
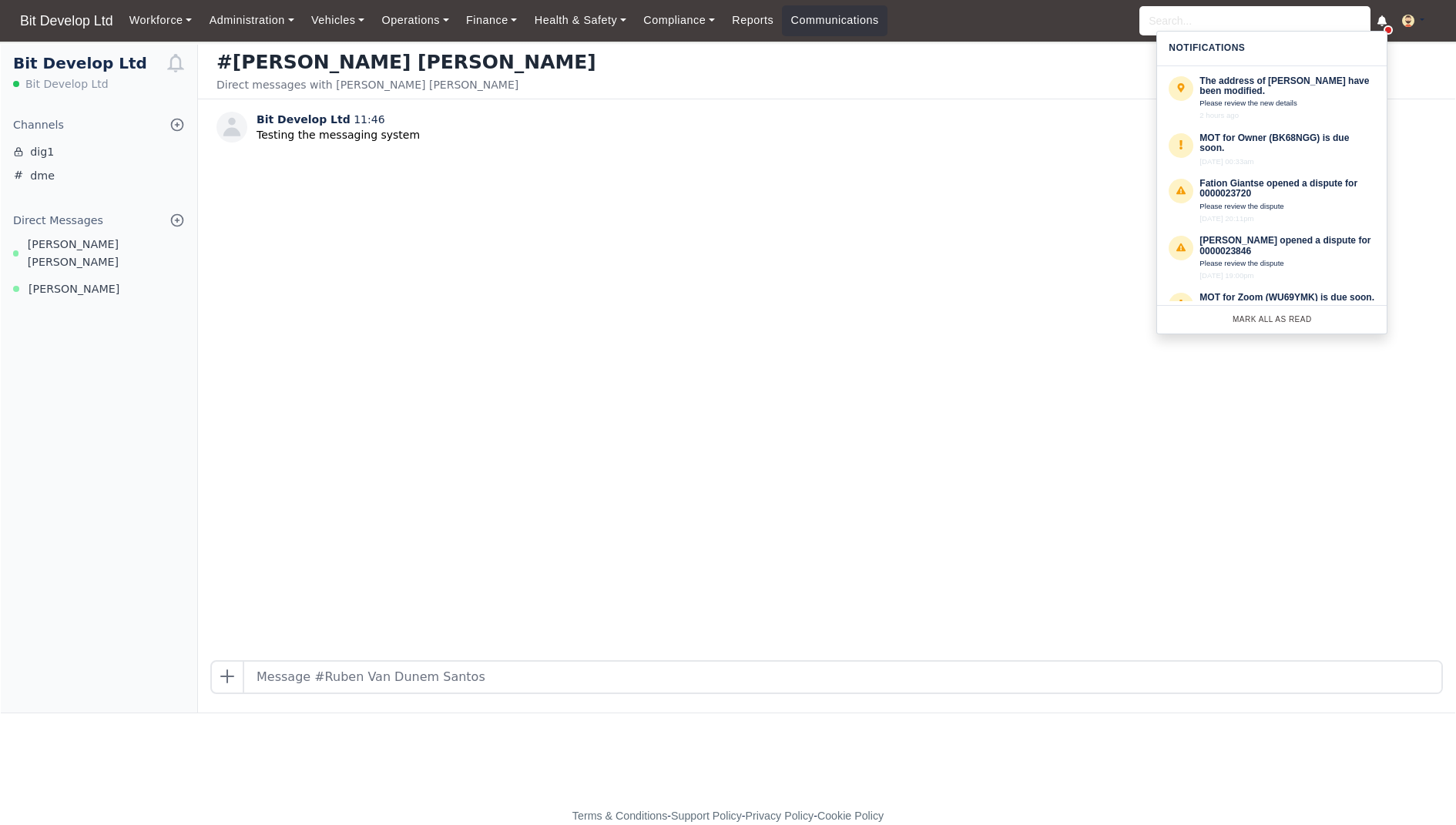
click at [1381, 25] on icon at bounding box center [1381, 21] width 9 height 11
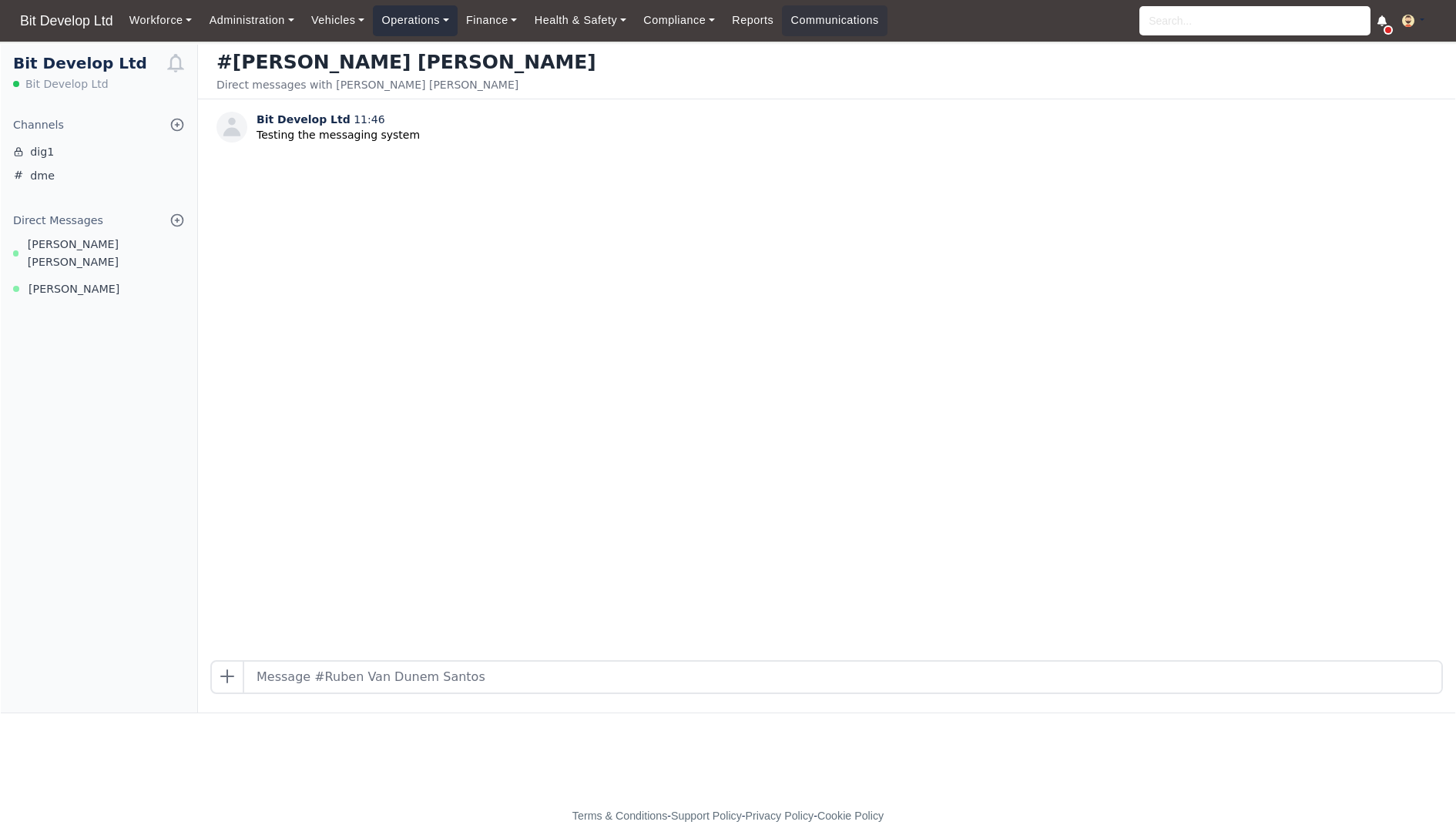
click at [414, 24] on link "Operations" at bounding box center [414, 20] width 84 height 30
click at [502, 24] on link "Finance" at bounding box center [492, 20] width 69 height 30
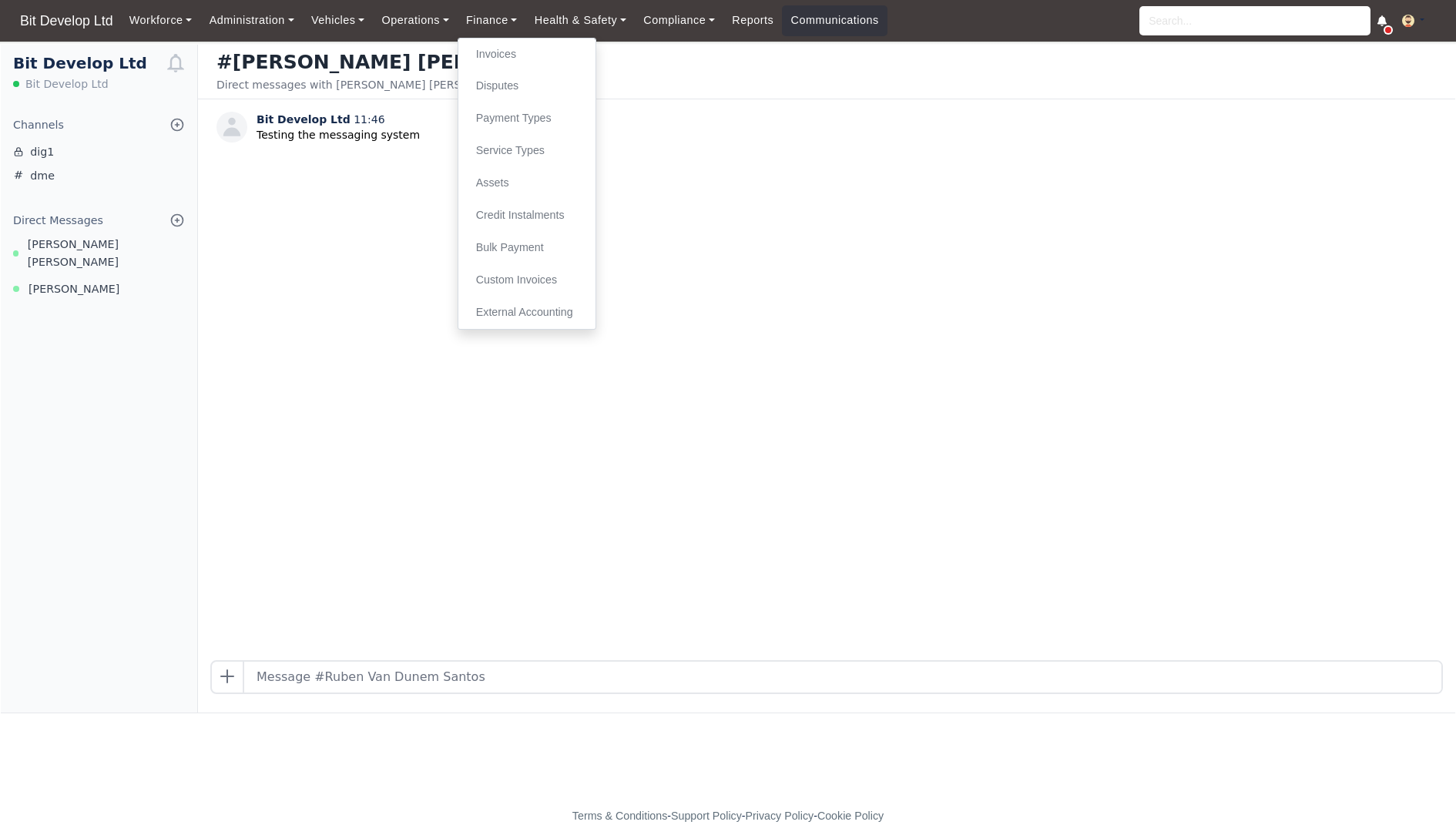
click at [846, 233] on div "Bit Develop Ltd 11:46 Testing the messaging system" at bounding box center [826, 380] width 1257 height 561
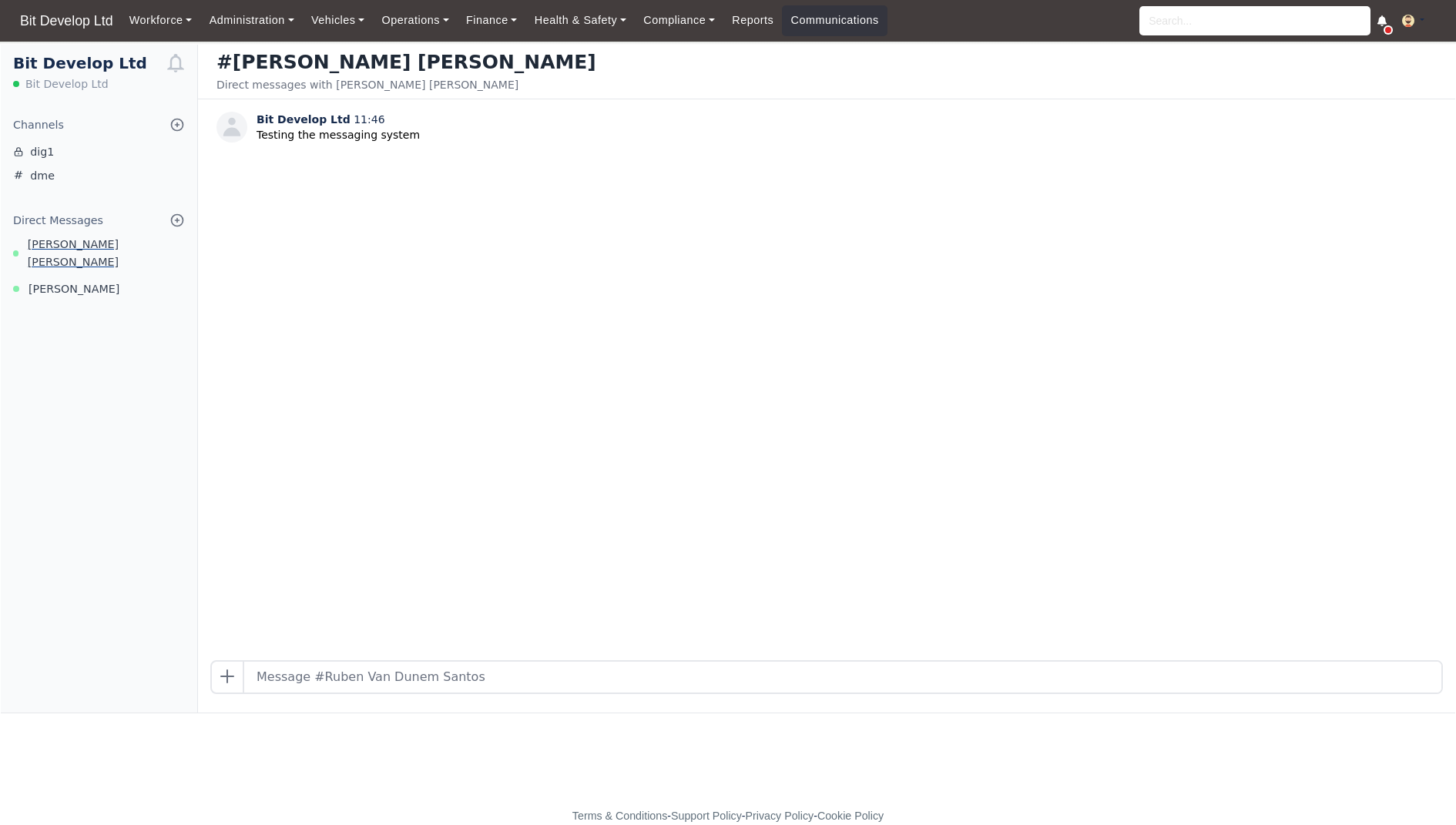
click at [71, 243] on span "Ruben Van Dunem Santos" at bounding box center [105, 253] width 157 height 36
click at [70, 281] on span "Celia Oliveira" at bounding box center [73, 289] width 91 height 17
click at [179, 19] on link "Workforce" at bounding box center [161, 20] width 80 height 30
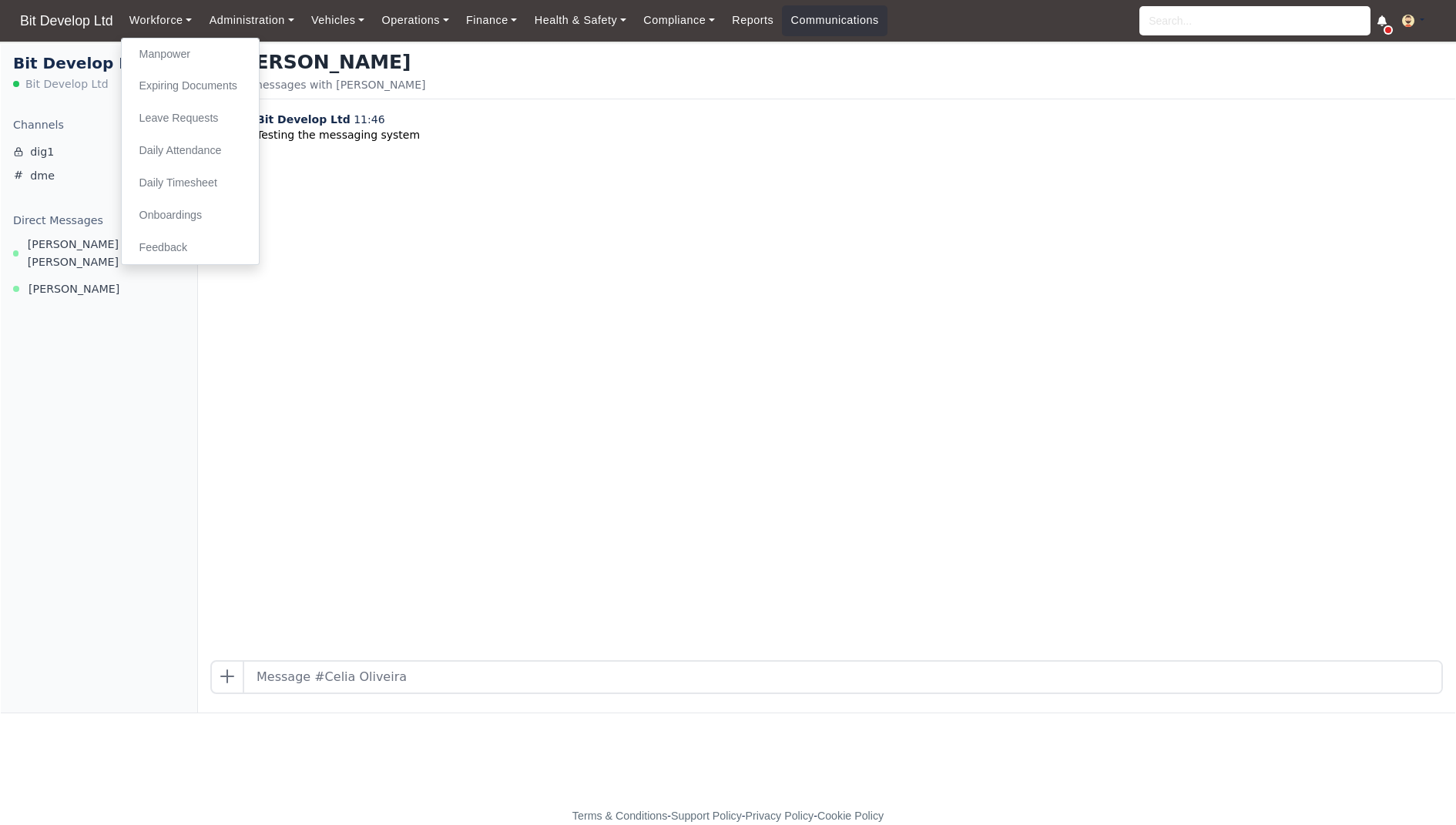
click at [717, 330] on div "Bit Develop Ltd 11:46 Testing the messaging system" at bounding box center [826, 380] width 1257 height 561
click at [757, 22] on link "Reports" at bounding box center [753, 20] width 58 height 30
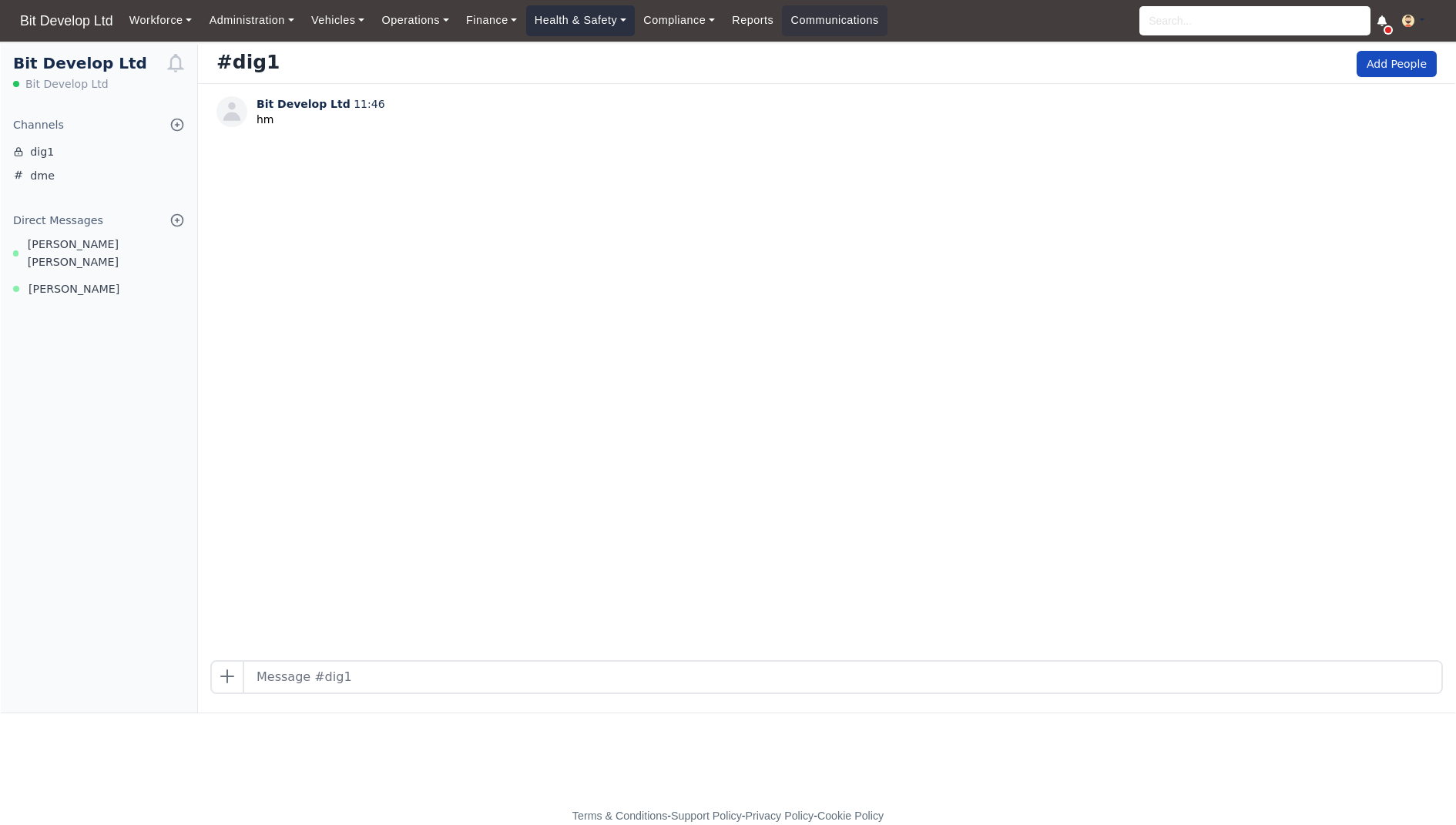
click at [616, 27] on link "Health & Safety" at bounding box center [581, 20] width 110 height 30
click at [672, 26] on link "Compliance" at bounding box center [679, 20] width 89 height 30
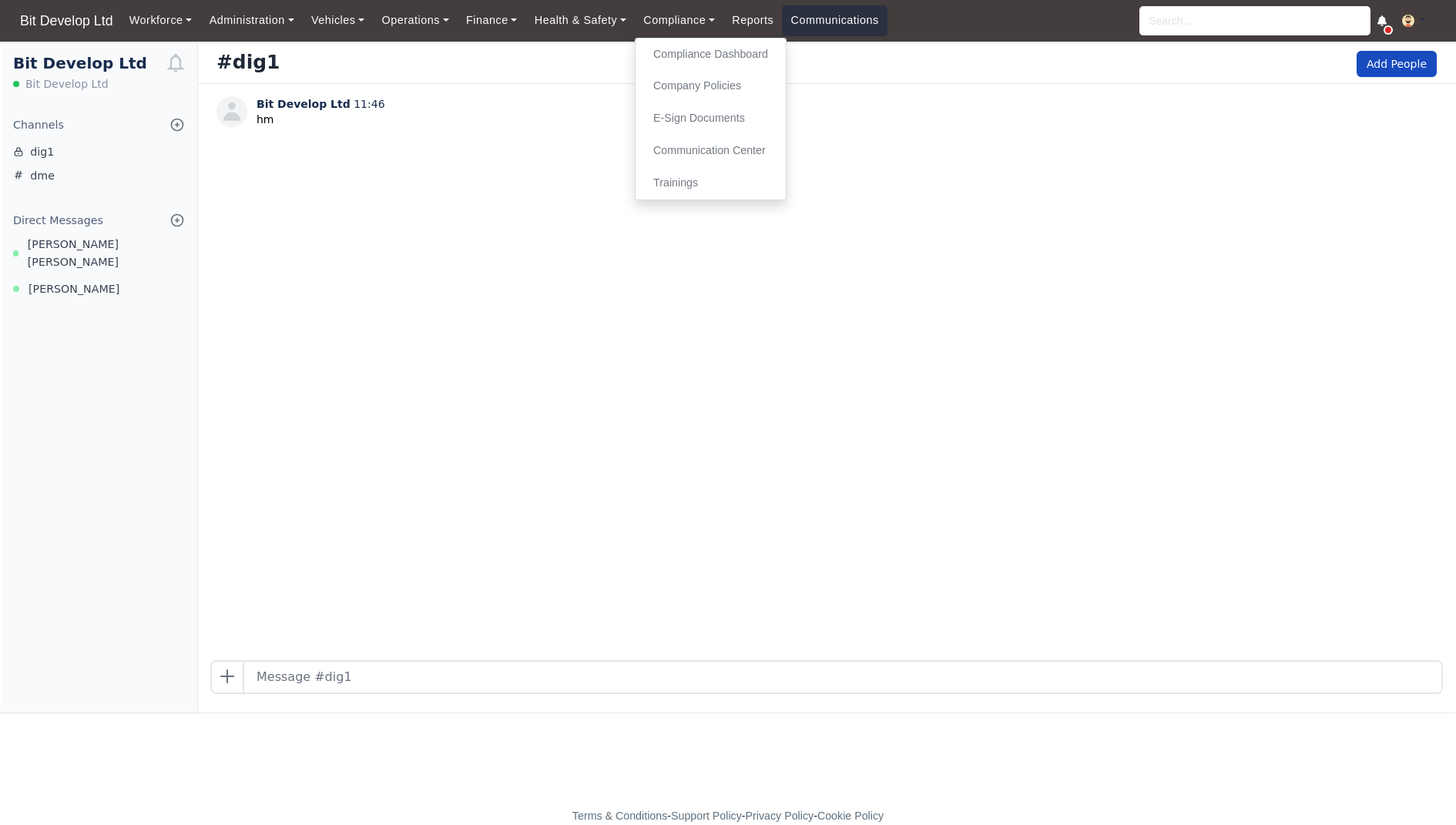
click at [887, 22] on link "Communications" at bounding box center [834, 20] width 105 height 30
click at [580, 17] on link "Health & Safety" at bounding box center [581, 20] width 110 height 30
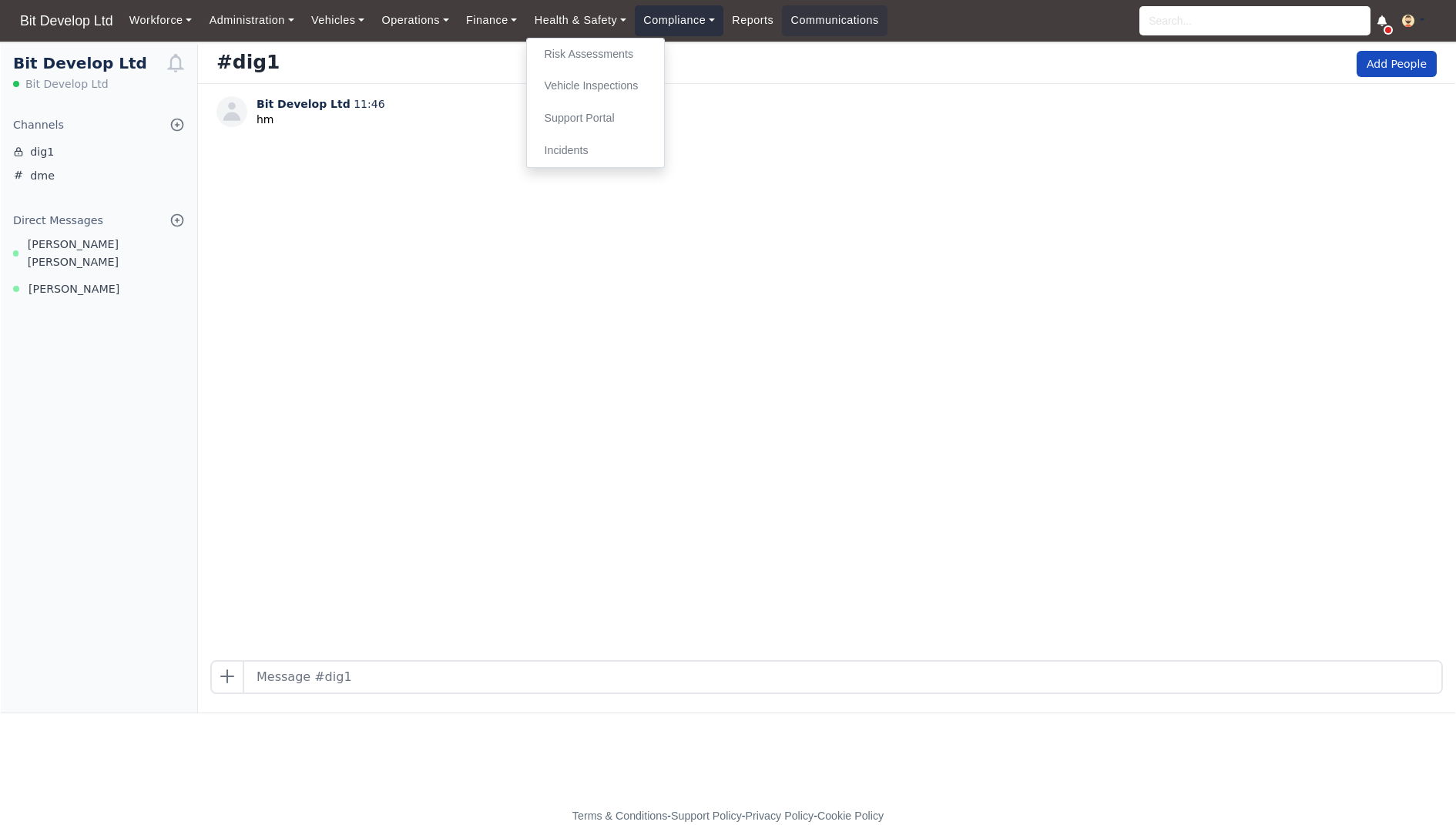
click at [693, 5] on link "Compliance" at bounding box center [679, 20] width 89 height 30
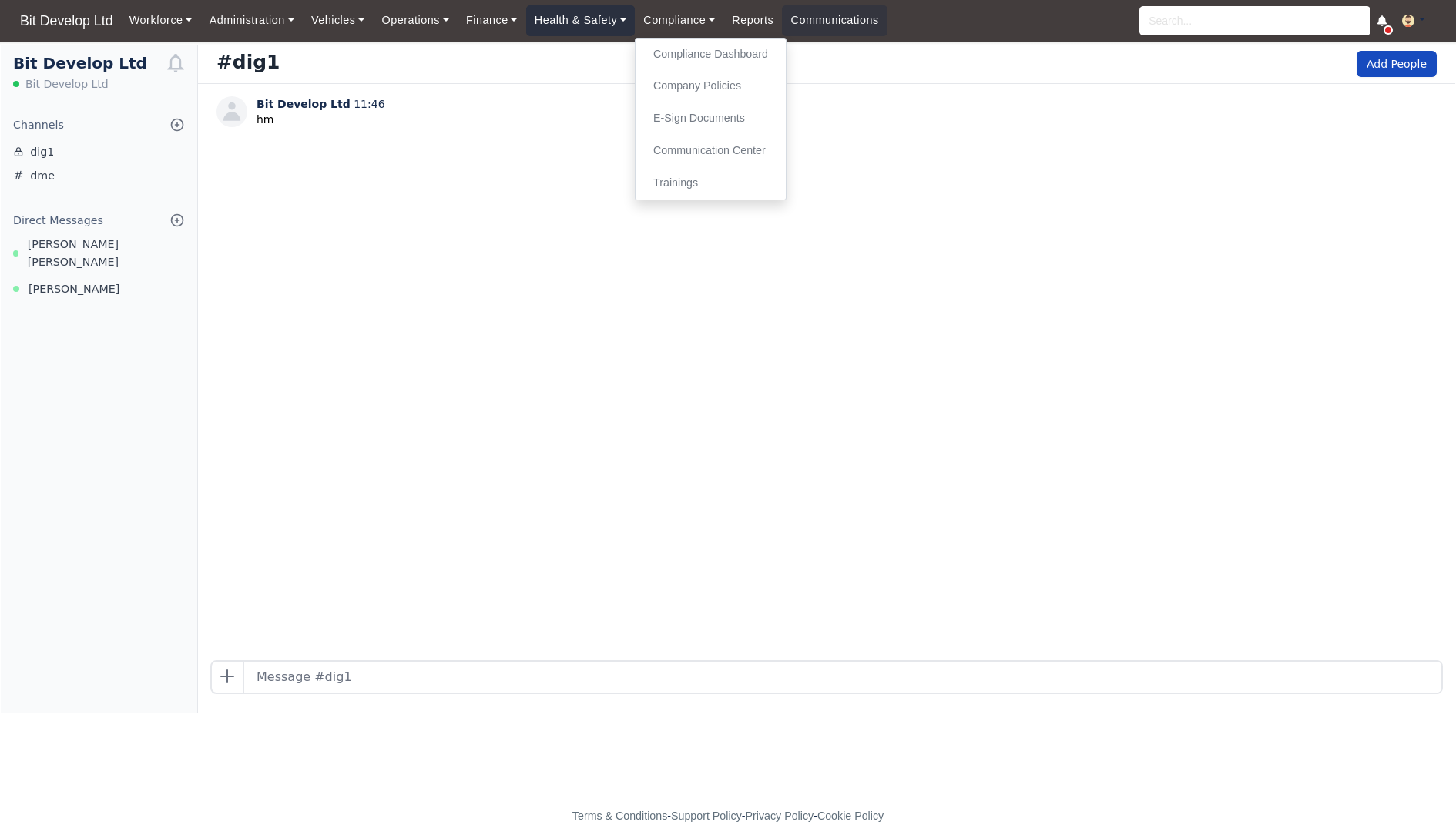
click at [623, 22] on link "Health & Safety" at bounding box center [581, 20] width 110 height 30
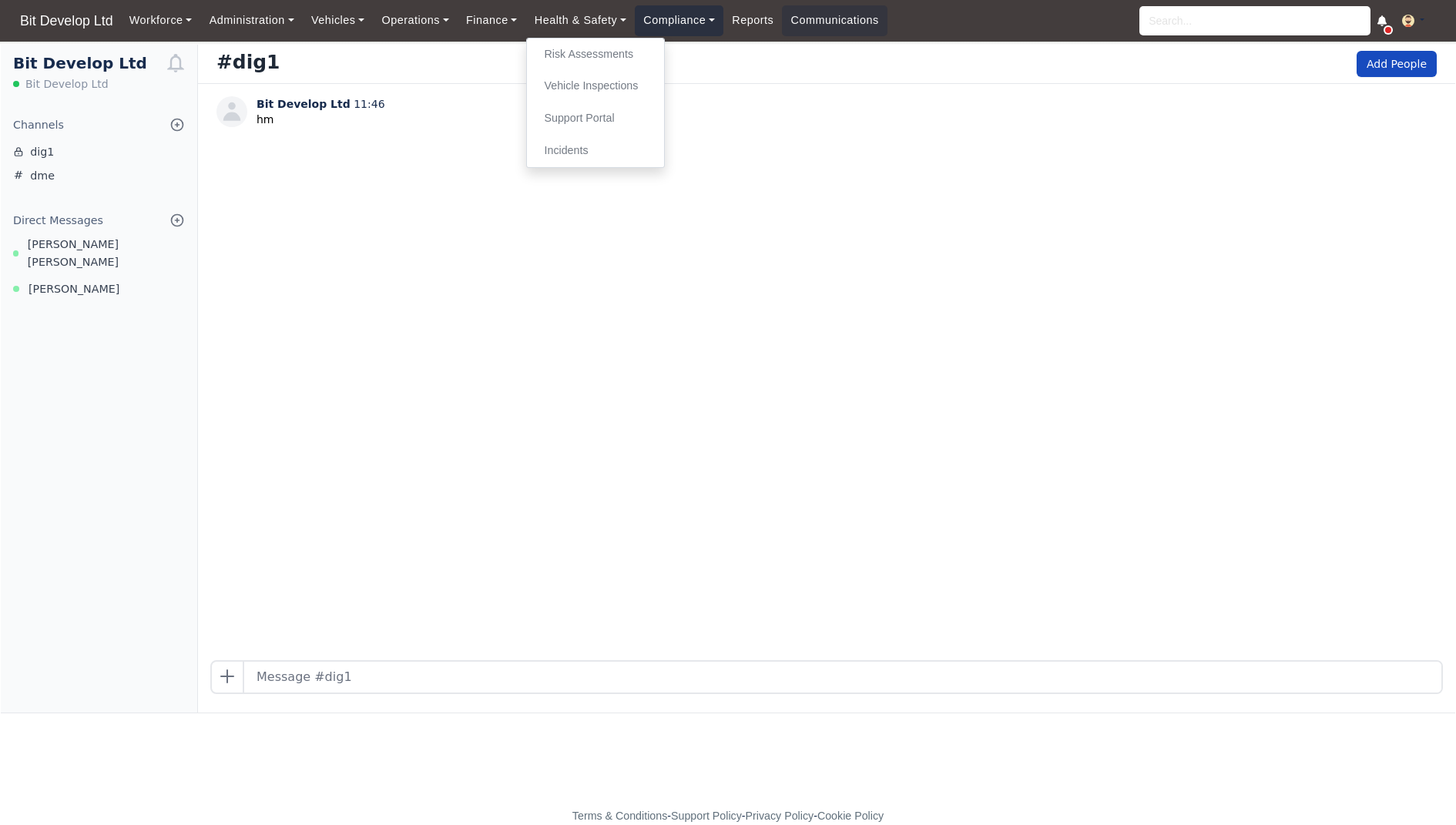
click at [672, 22] on link "Compliance" at bounding box center [679, 20] width 89 height 30
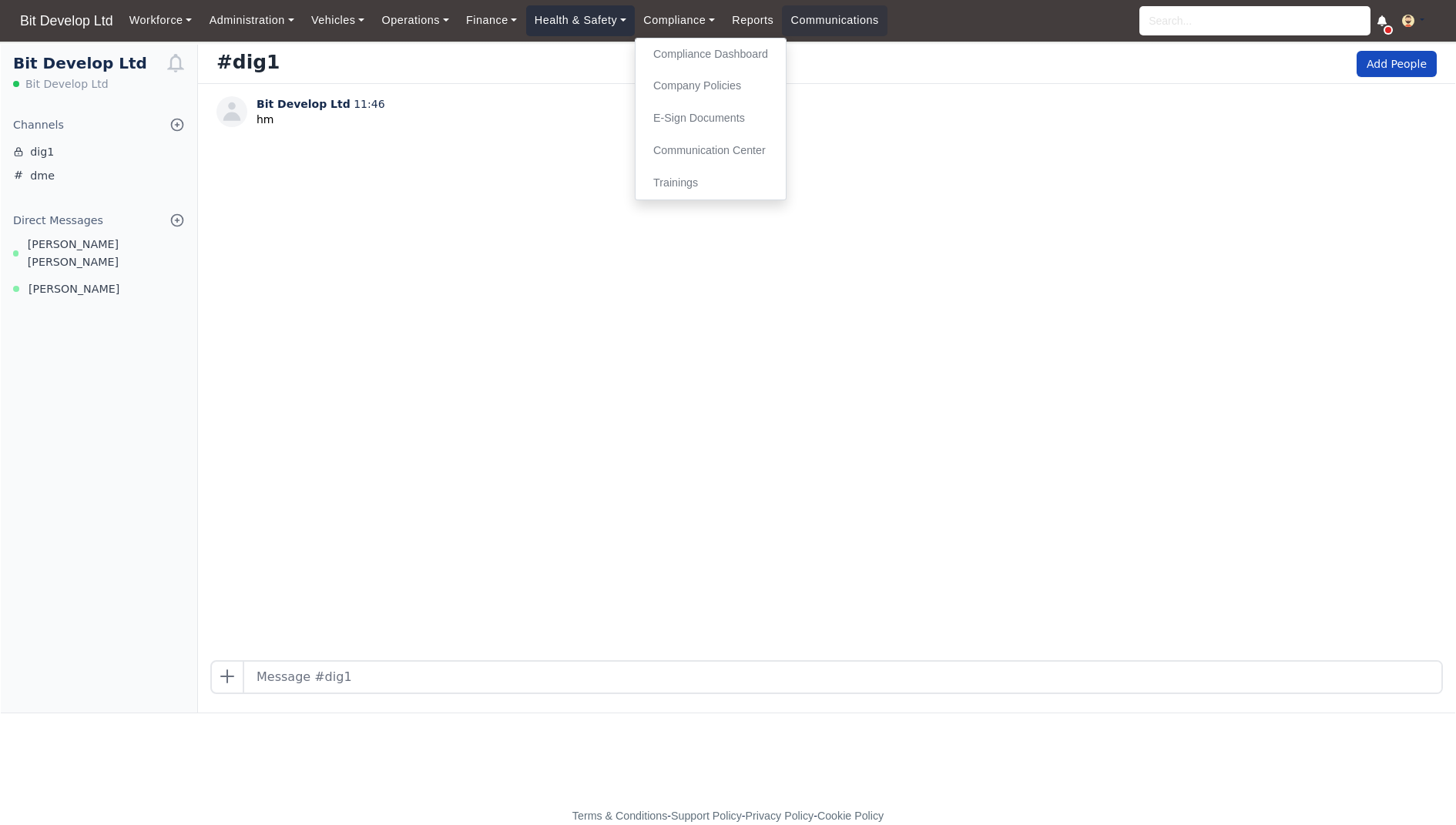
click at [622, 17] on link "Health & Safety" at bounding box center [581, 20] width 110 height 30
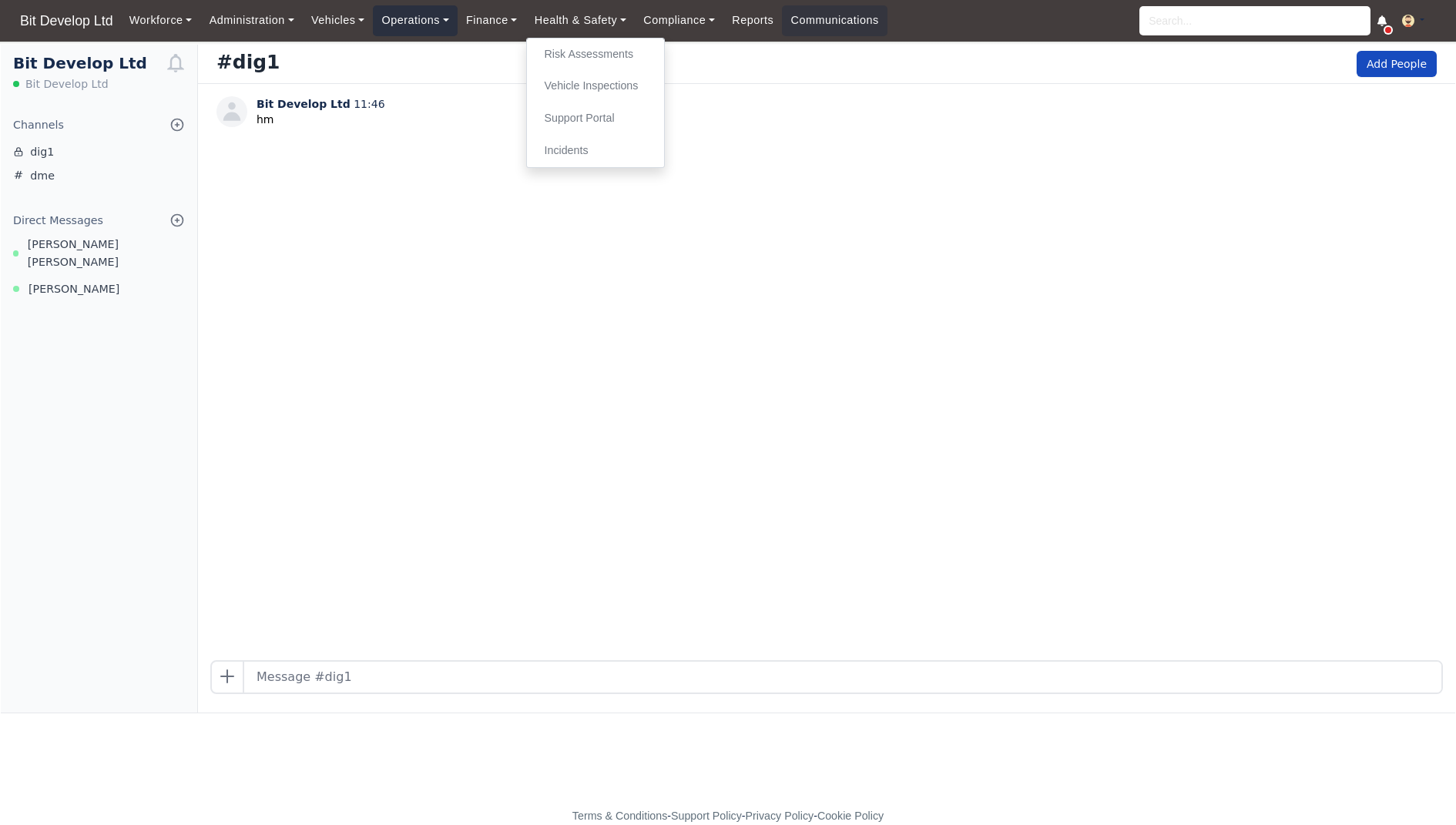
click at [409, 10] on link "Operations" at bounding box center [414, 20] width 84 height 30
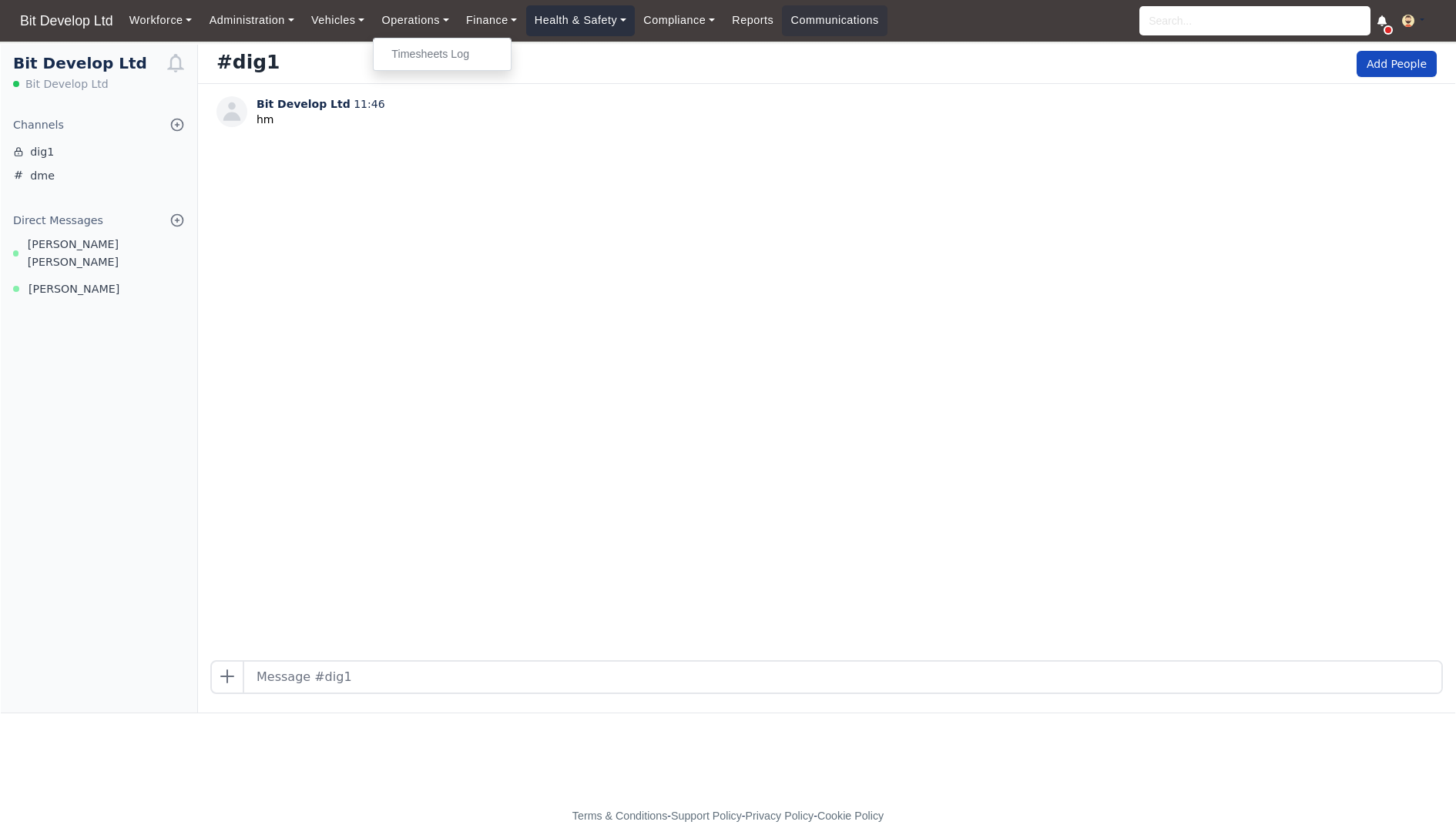
click at [601, 14] on link "Health & Safety" at bounding box center [581, 20] width 110 height 30
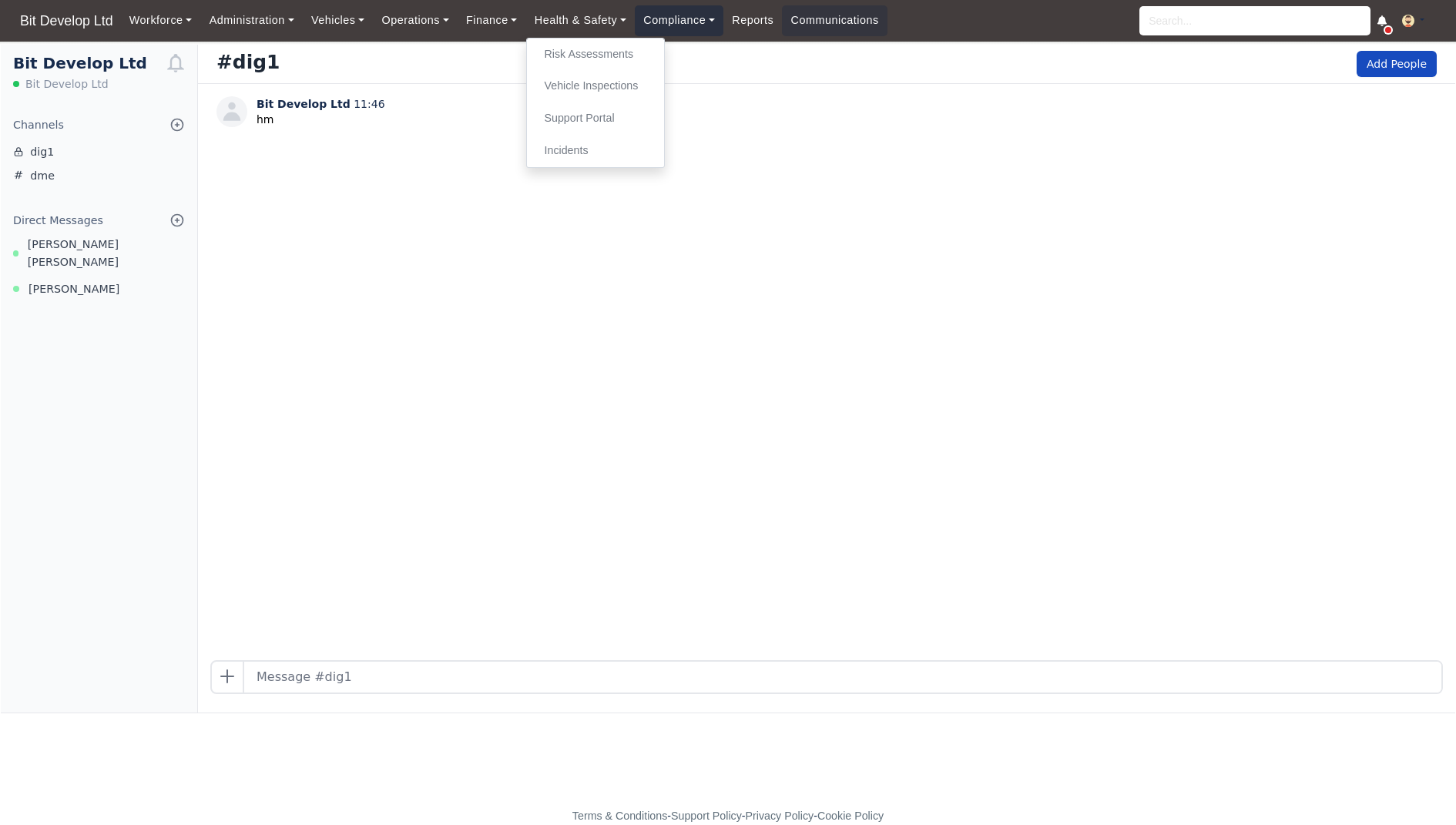
click at [679, 29] on link "Compliance" at bounding box center [679, 20] width 89 height 30
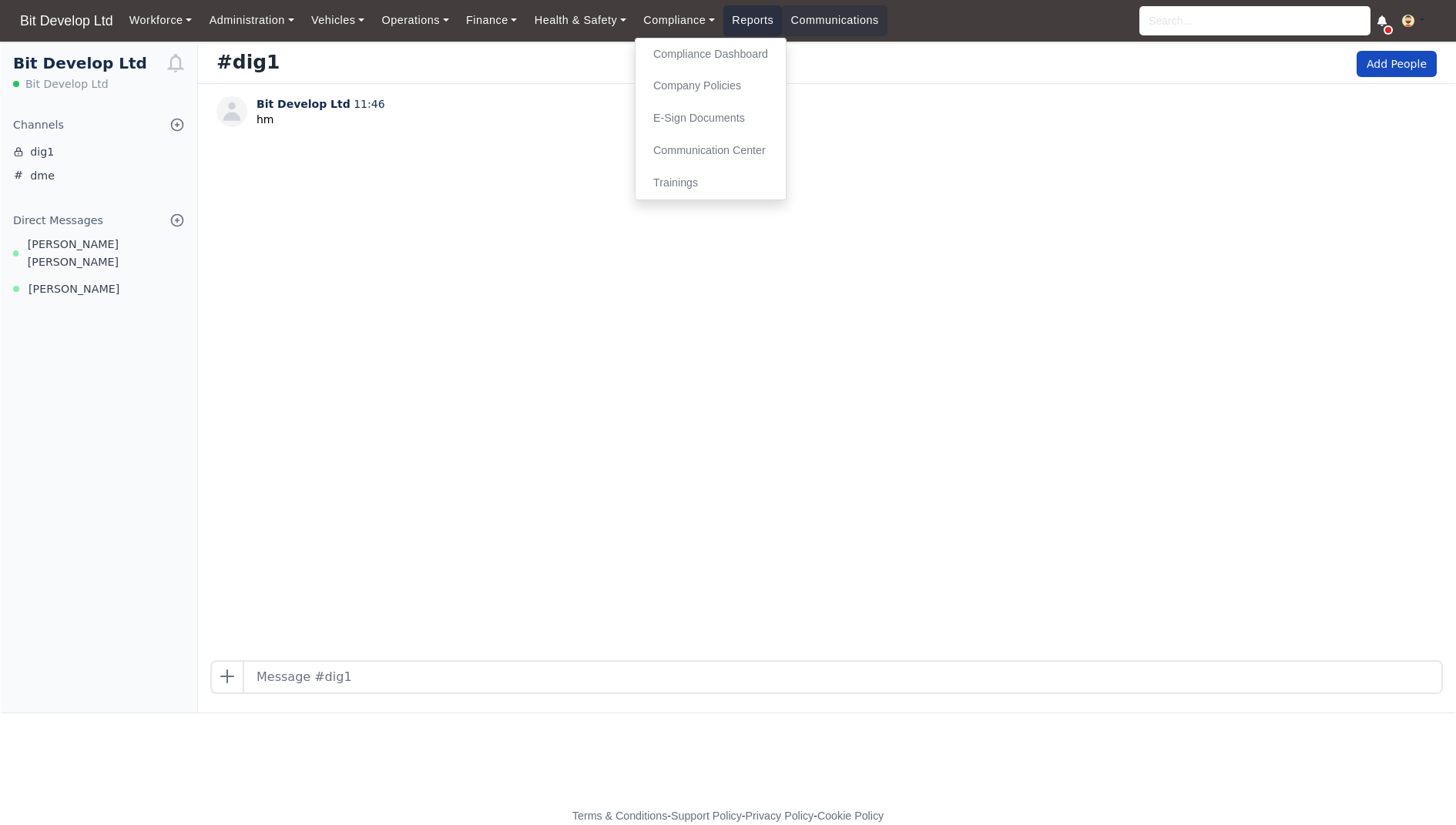
click at [749, 29] on link "Reports" at bounding box center [753, 20] width 58 height 30
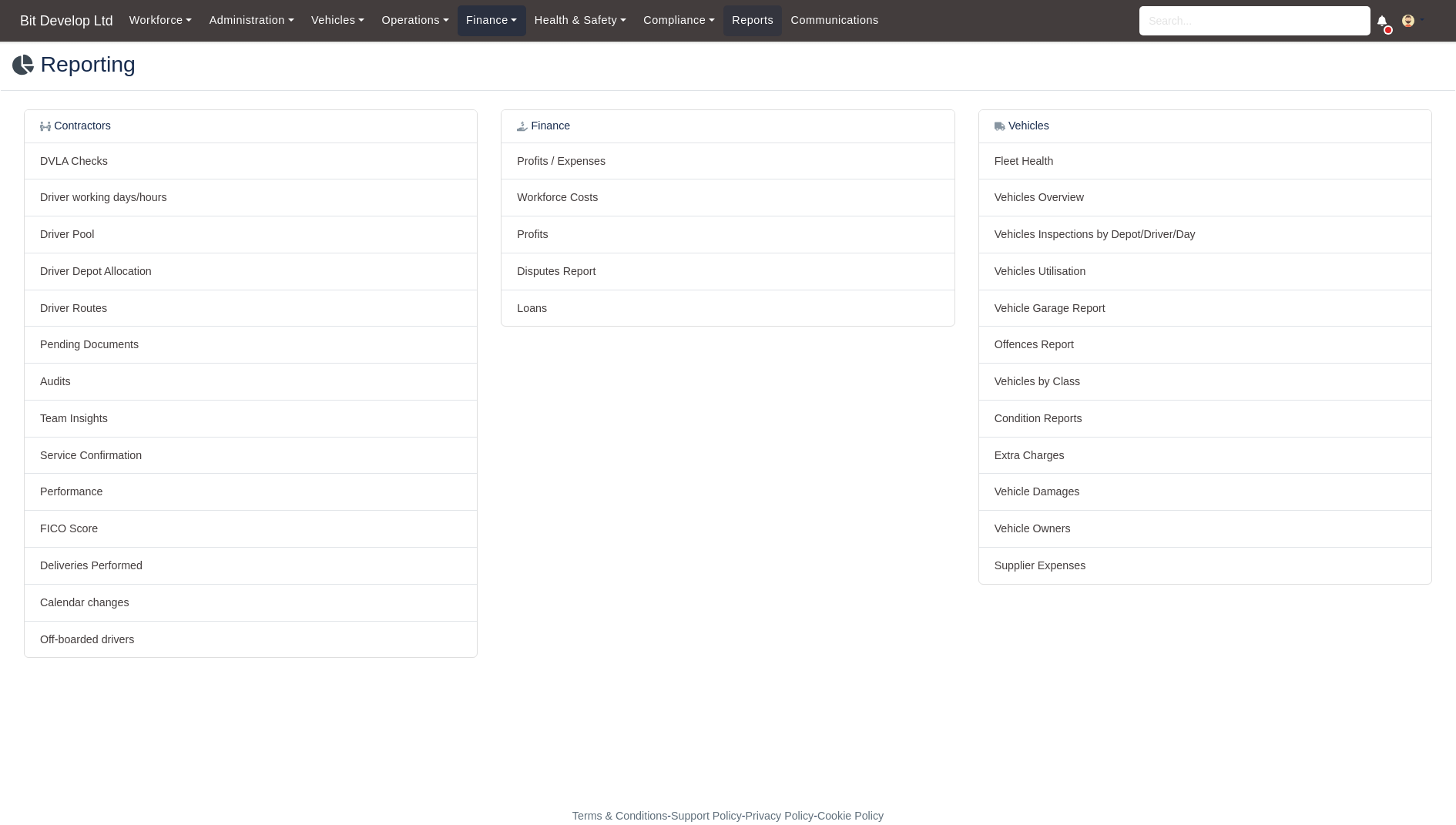
click at [507, 21] on link "Finance" at bounding box center [492, 20] width 69 height 30
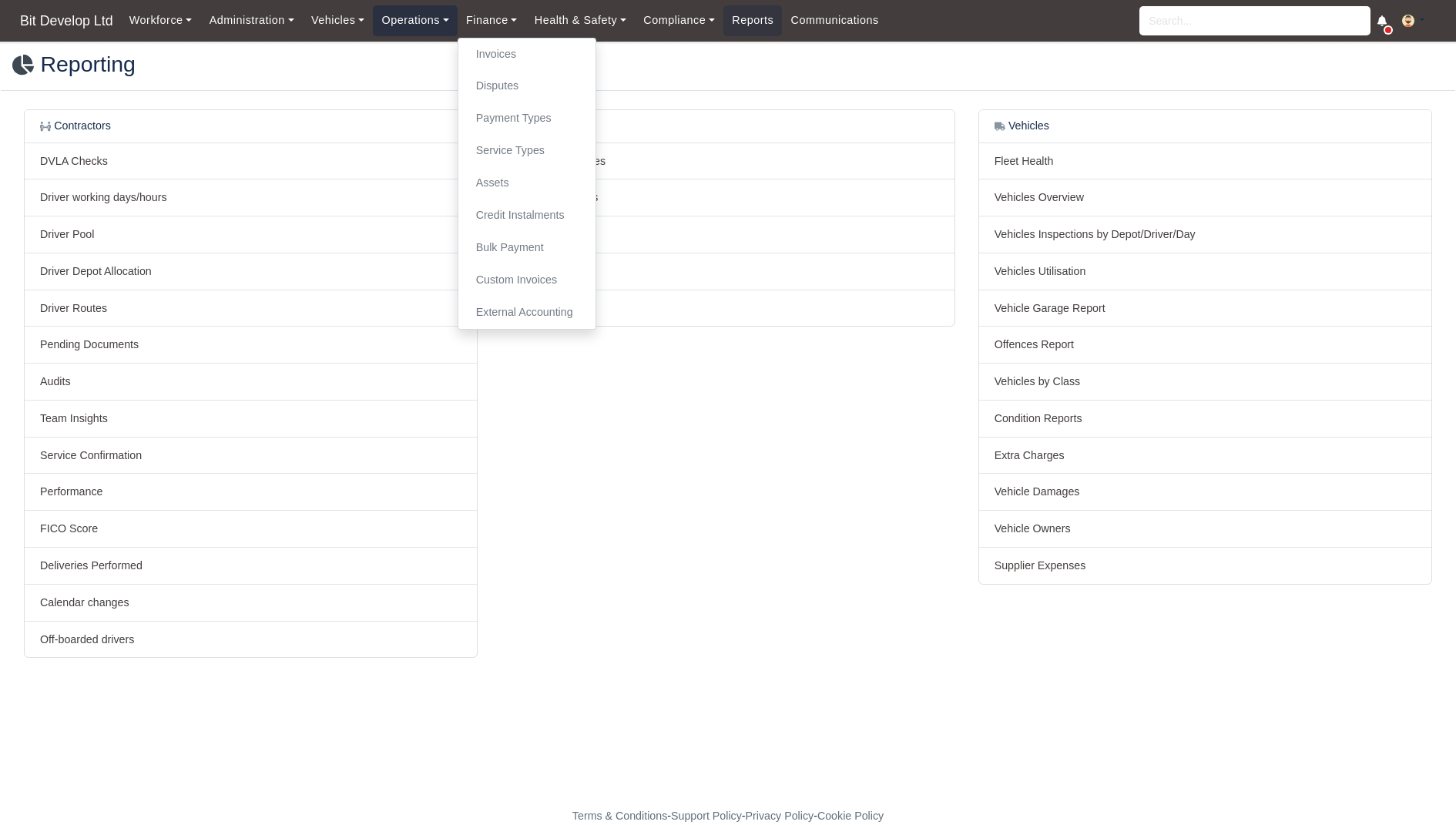
click at [440, 17] on link "Operations" at bounding box center [414, 20] width 84 height 30
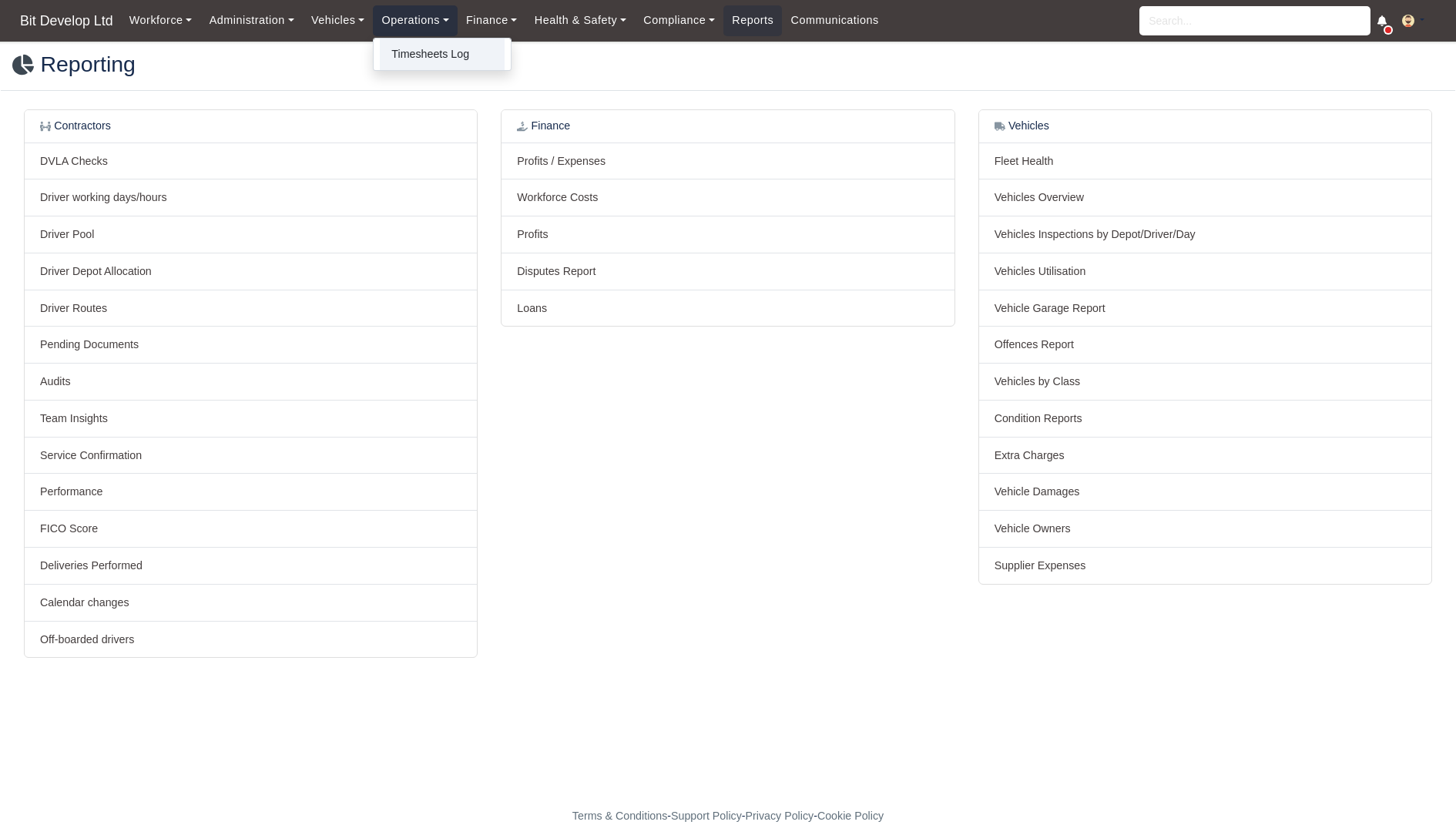
click at [426, 46] on link "Timesheets Log" at bounding box center [442, 54] width 125 height 32
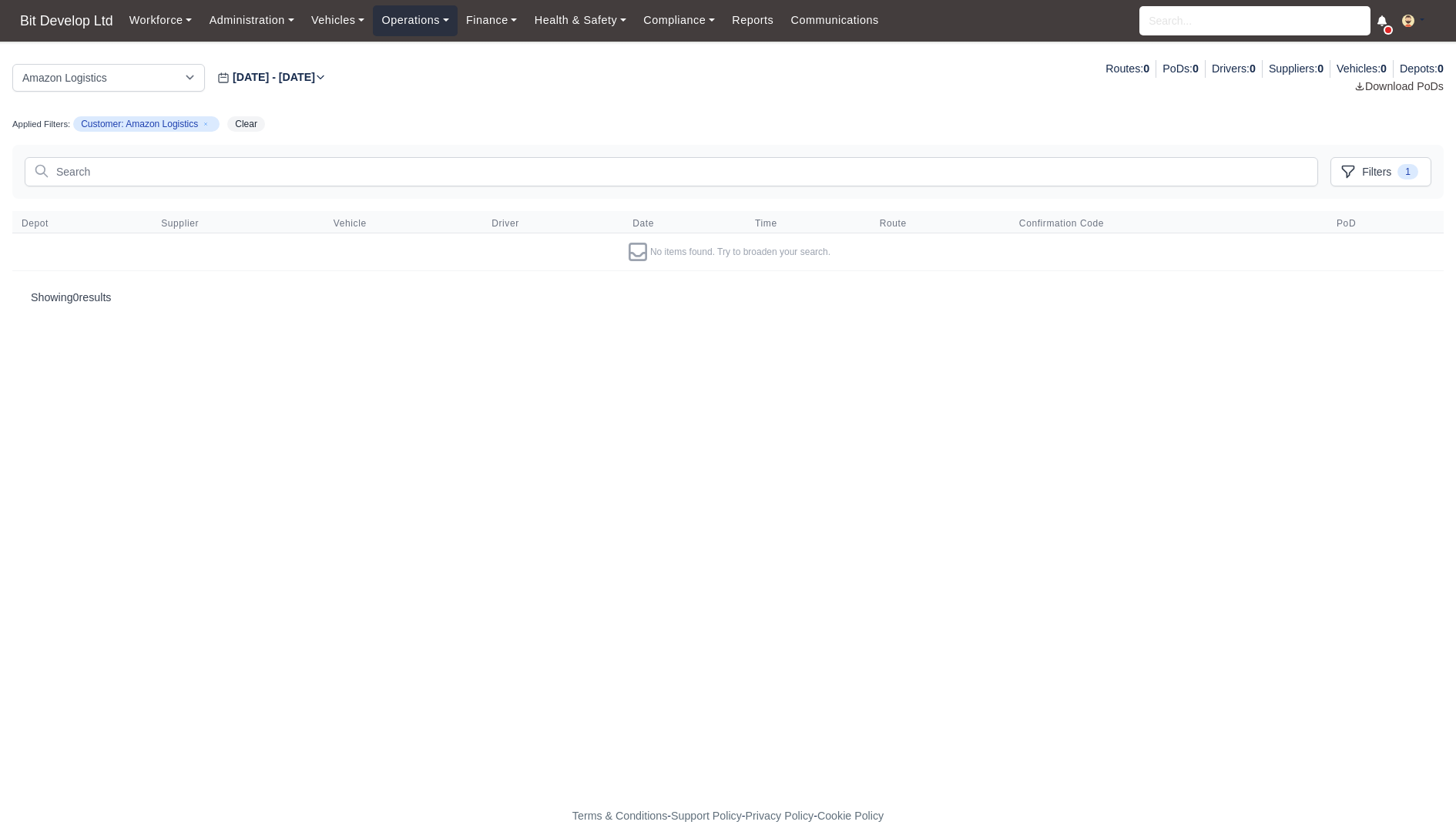
click at [424, 22] on link "Operations" at bounding box center [414, 20] width 84 height 30
click at [438, 377] on main "Amazon Logistics Hermes Parcel Delivery [DATE] - [DATE] Routes: 0 PoDs: 0 Drive…" at bounding box center [728, 434] width 1456 height 748
click at [61, 32] on span "Bit Develop Ltd" at bounding box center [66, 20] width 109 height 31
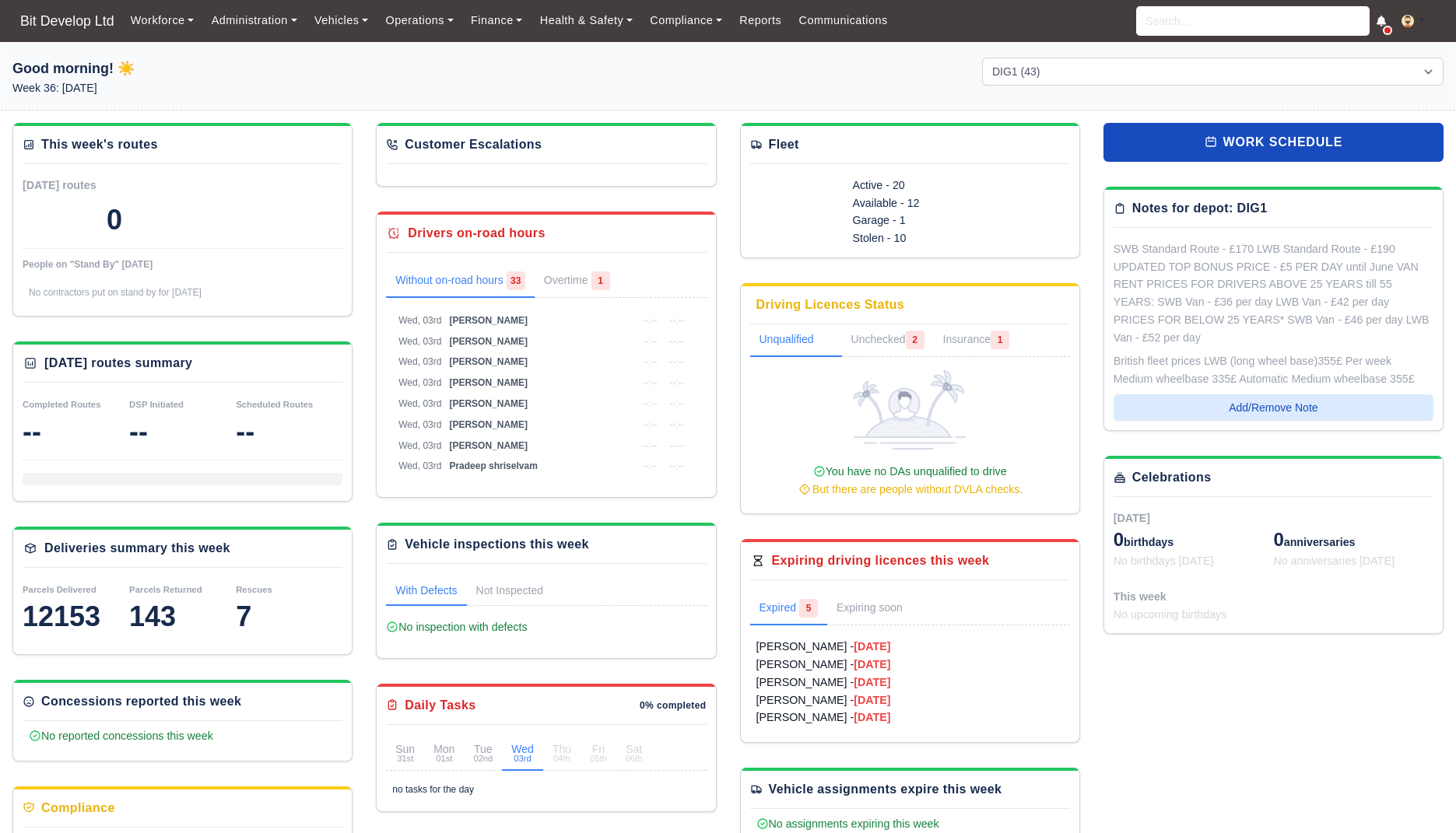
select select "2"
